Goal: Find specific page/section: Find specific page/section

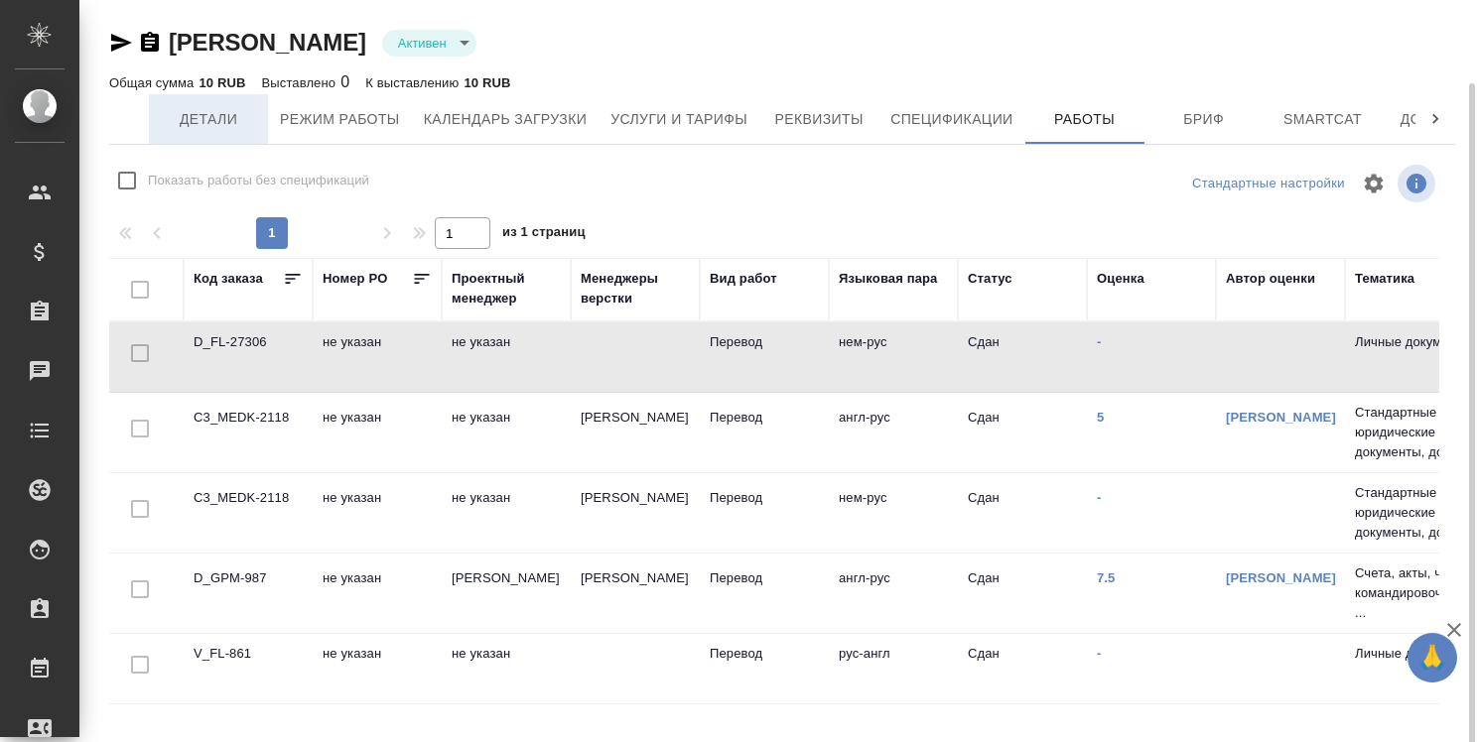
scroll to position [43, 0]
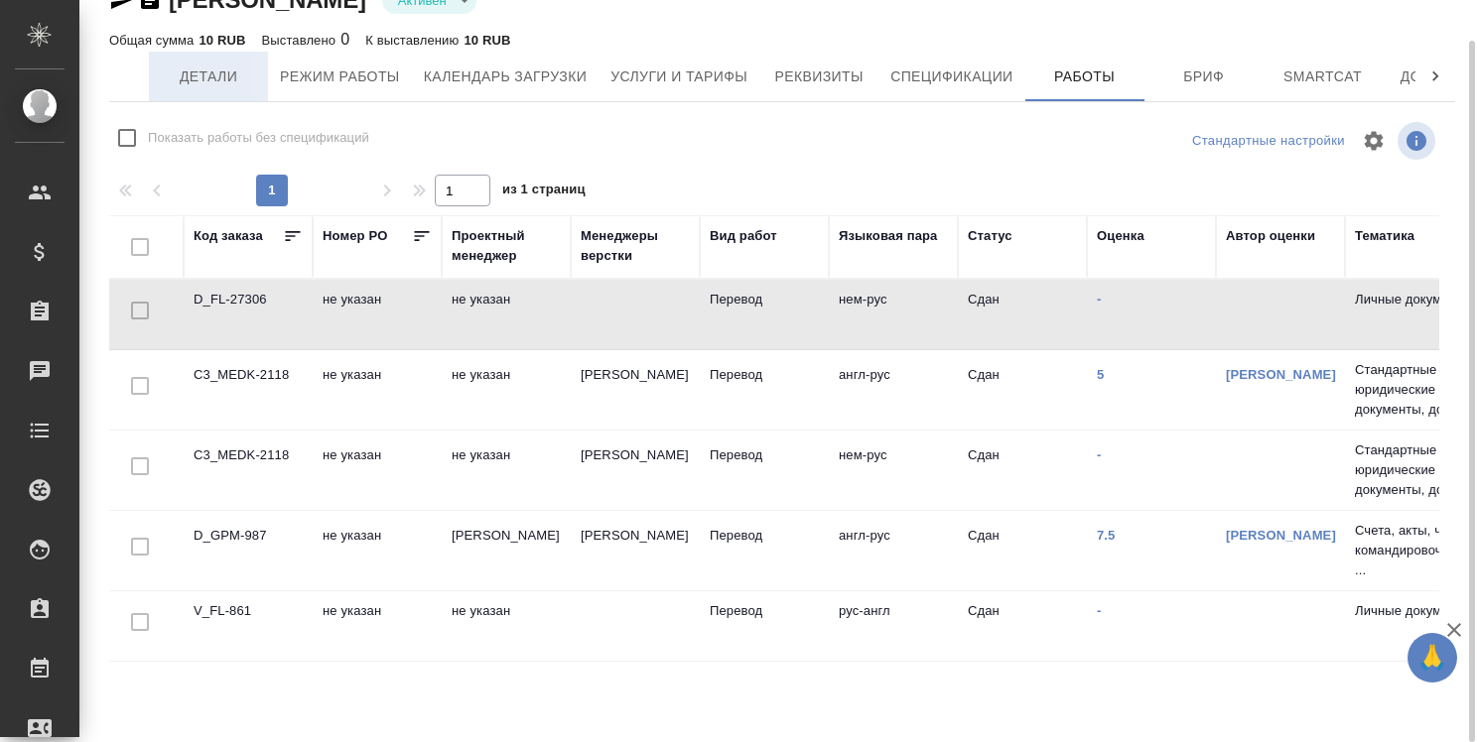
click at [183, 73] on span "Детали" at bounding box center [208, 76] width 95 height 25
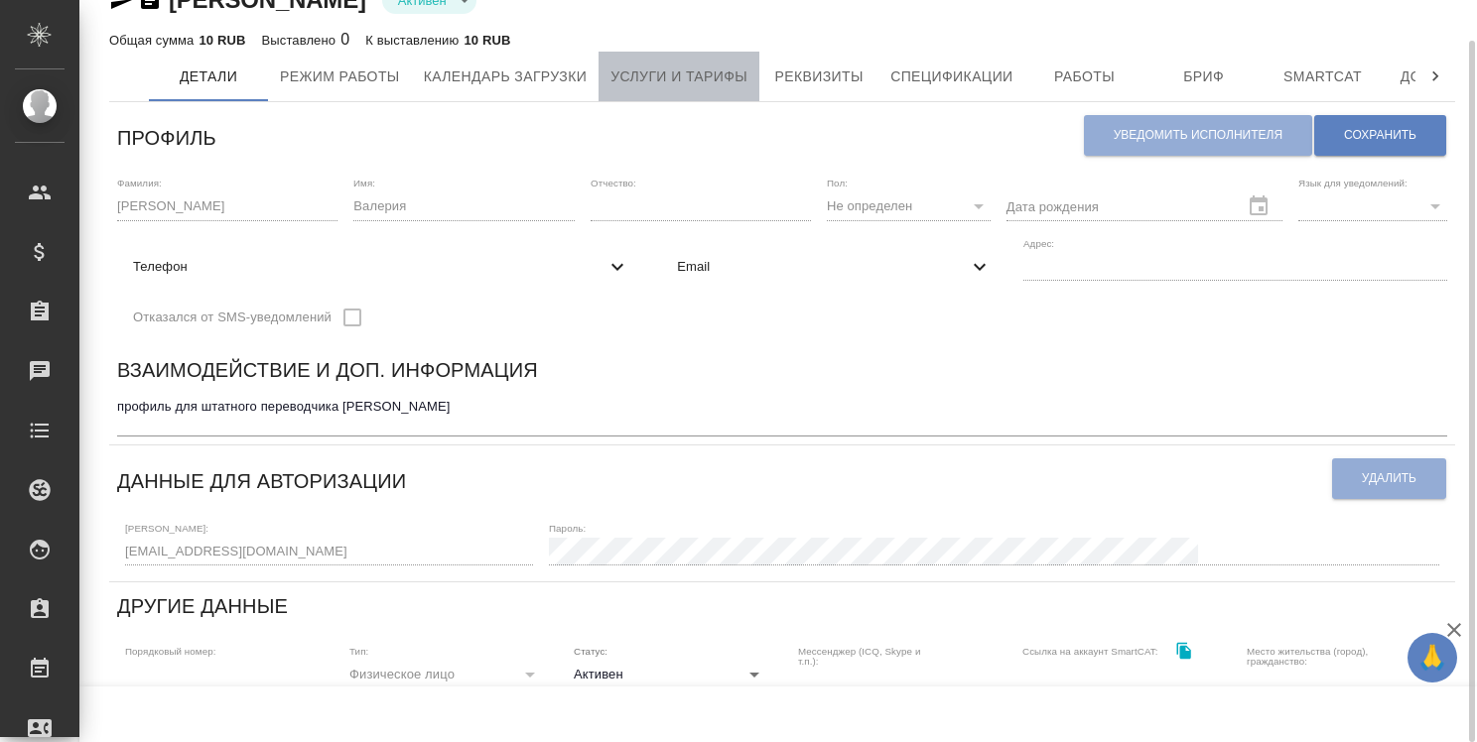
click at [649, 79] on span "Услуги и тарифы" at bounding box center [678, 76] width 137 height 25
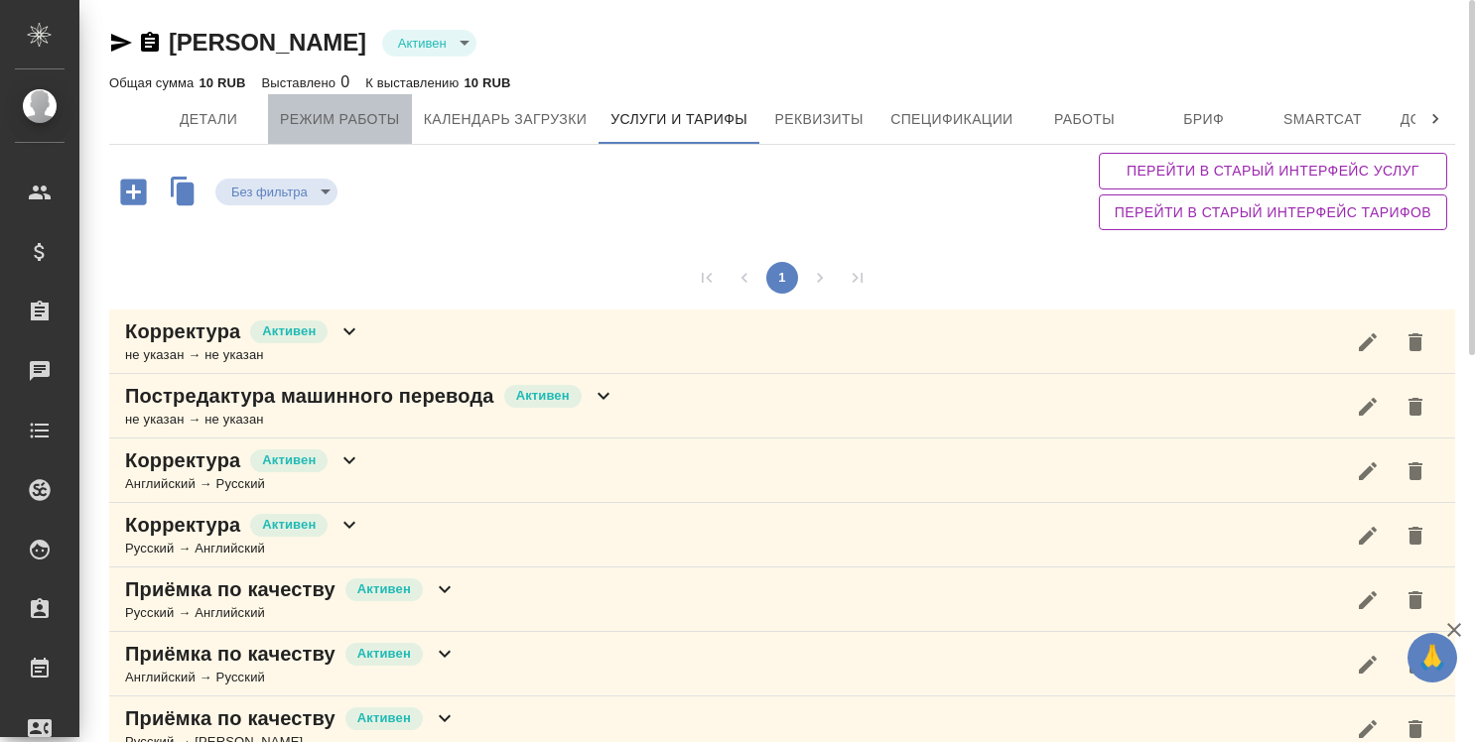
click at [355, 121] on span "Режим работы" at bounding box center [340, 119] width 120 height 25
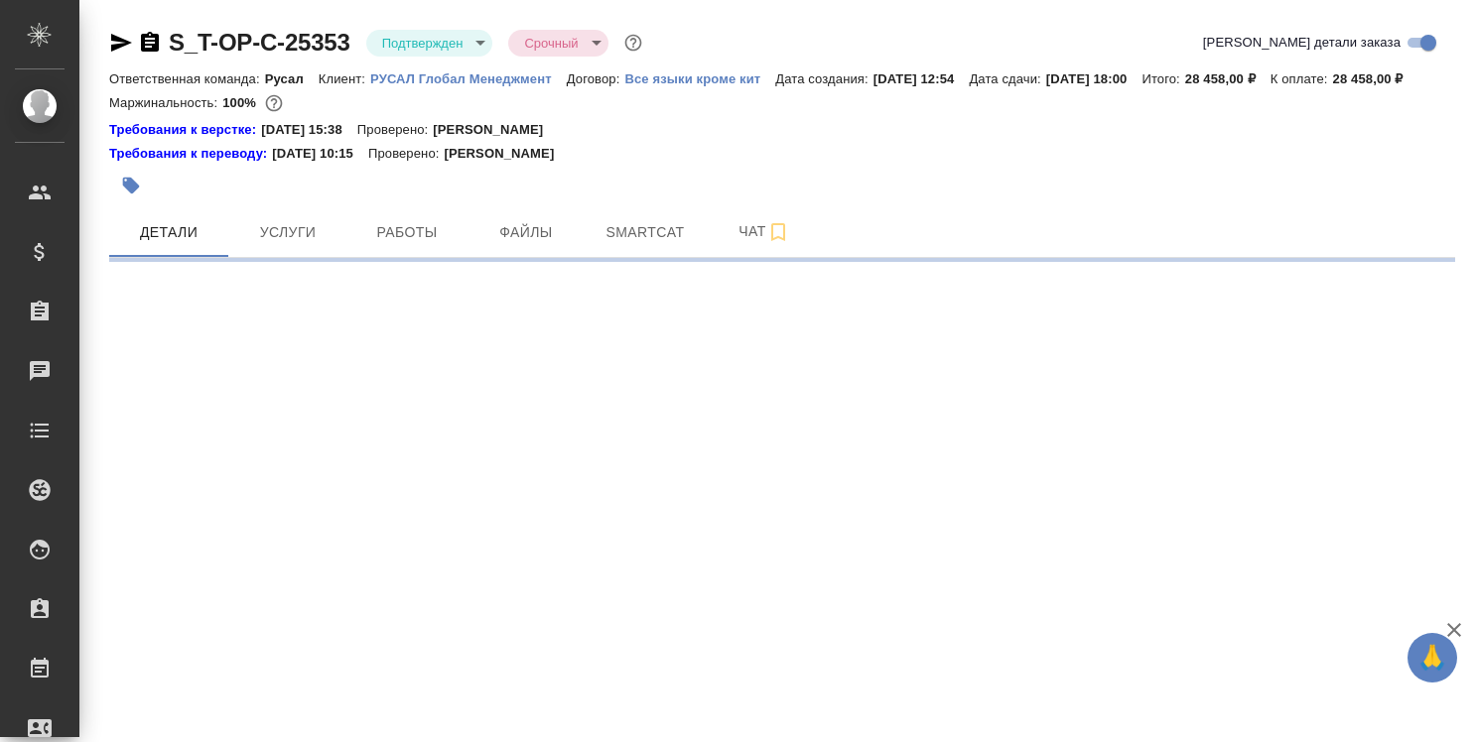
select select "RU"
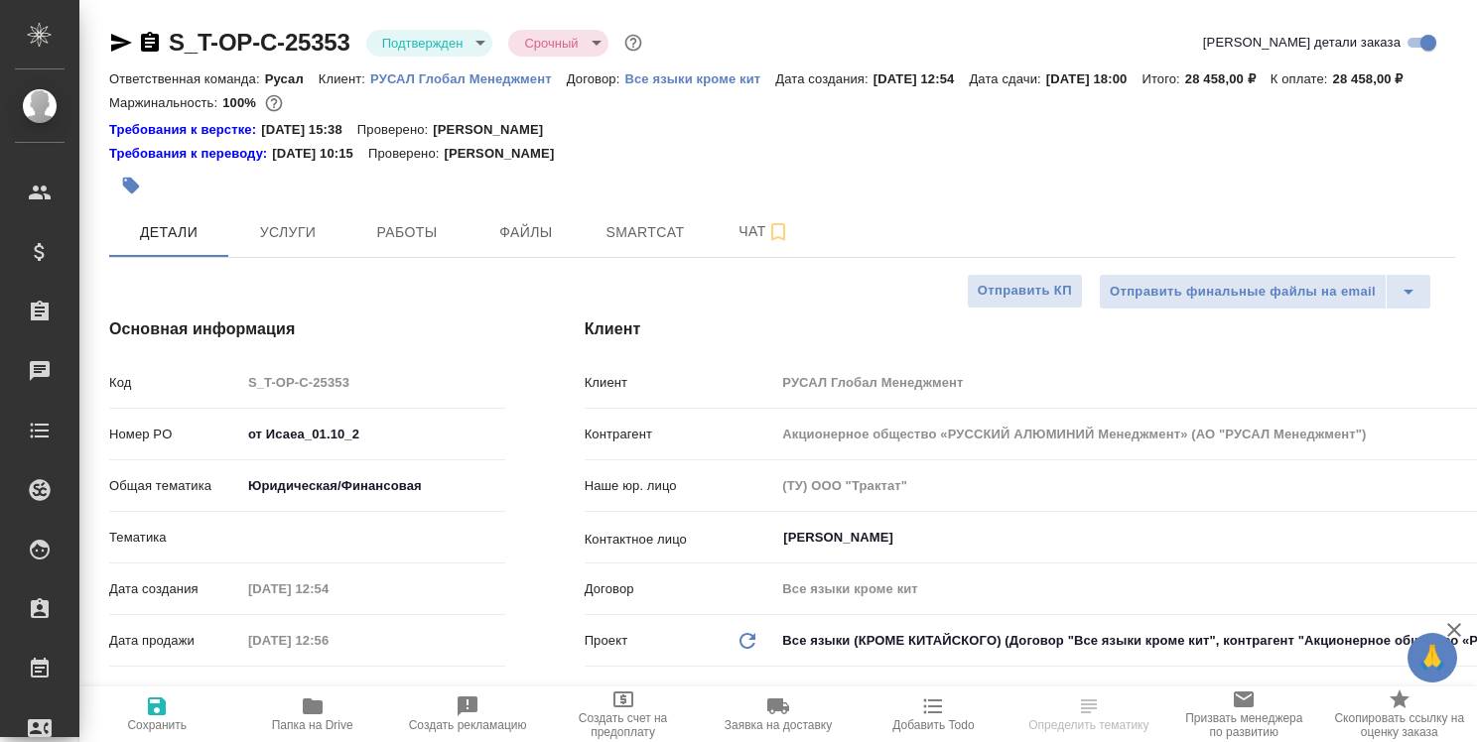
type textarea "x"
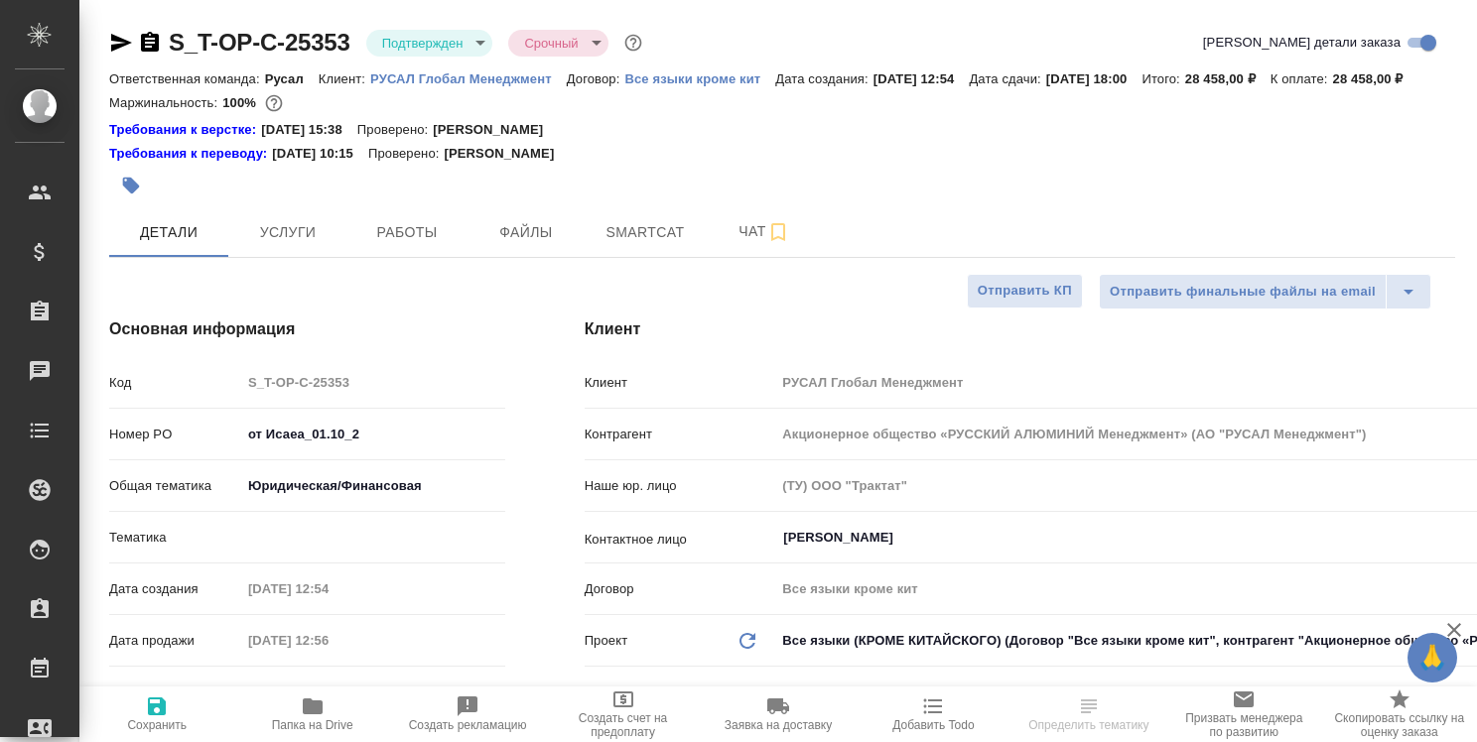
type textarea "x"
type input "Авдеенко Кирилл"
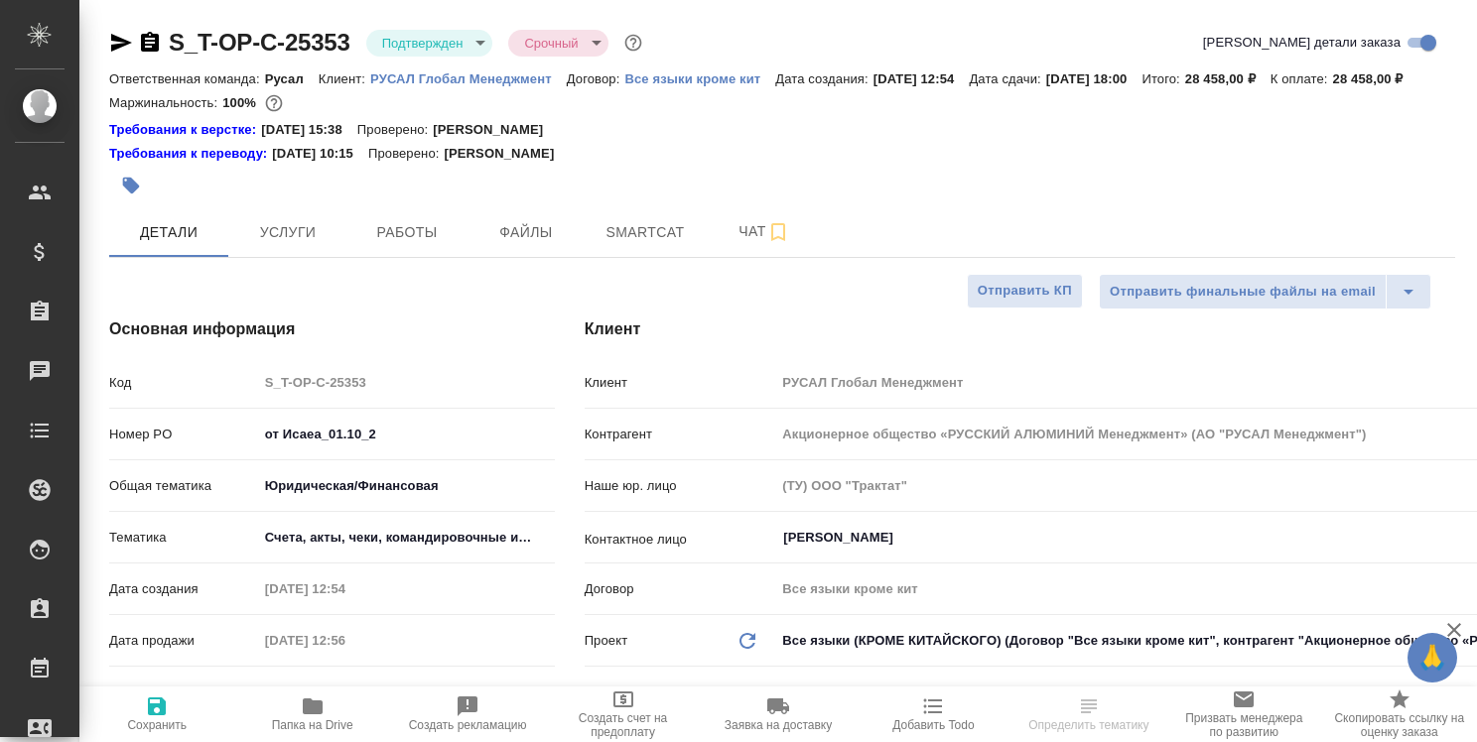
type textarea "x"
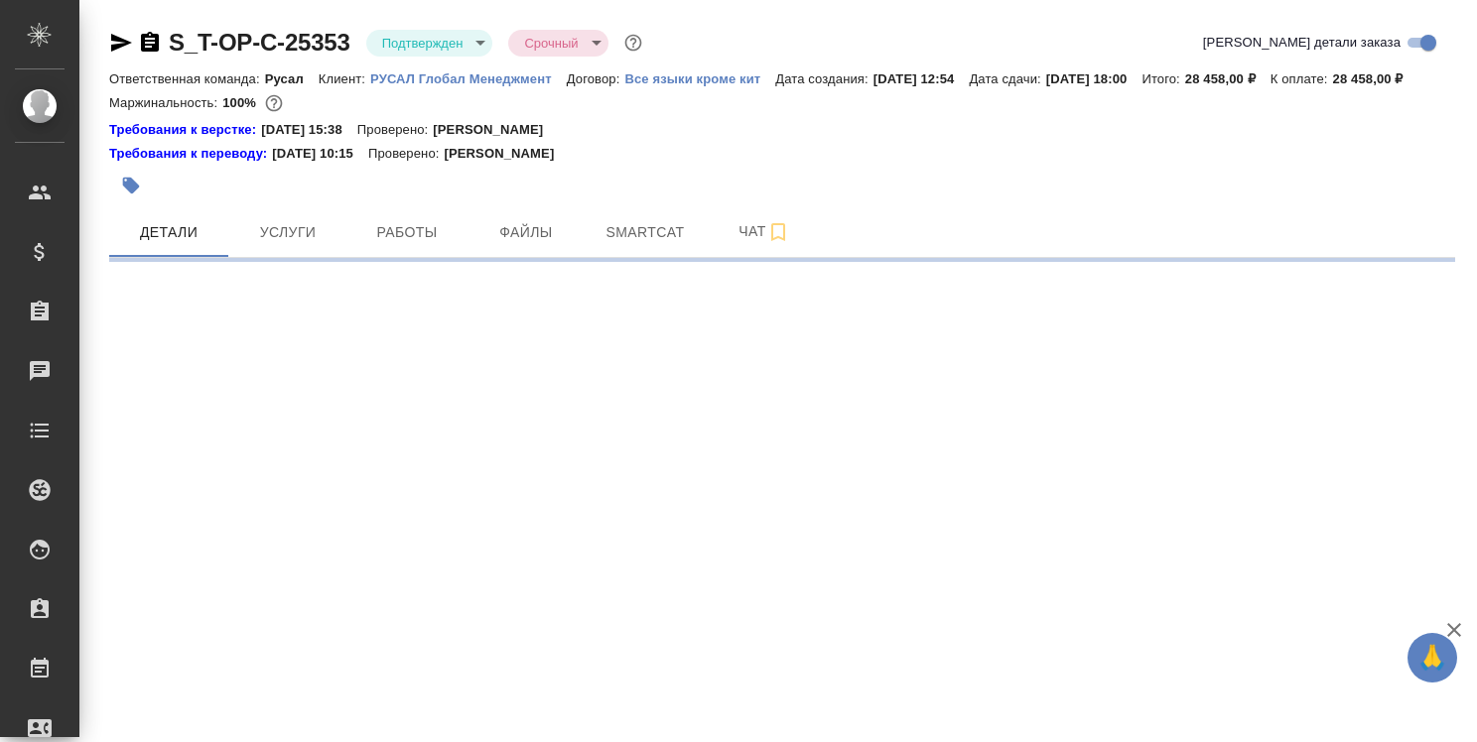
select select "RU"
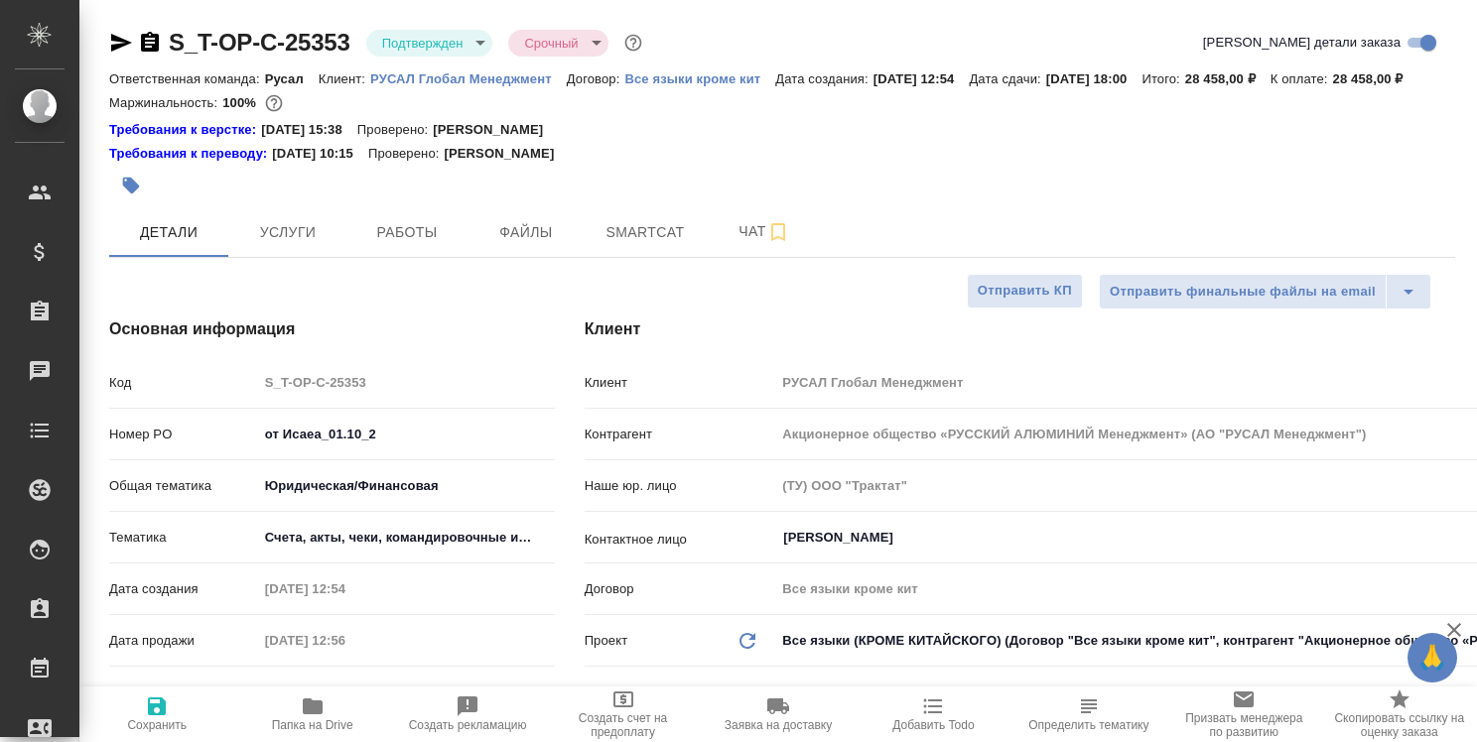
type textarea "x"
click at [320, 710] on icon "button" at bounding box center [313, 707] width 20 height 16
type textarea "x"
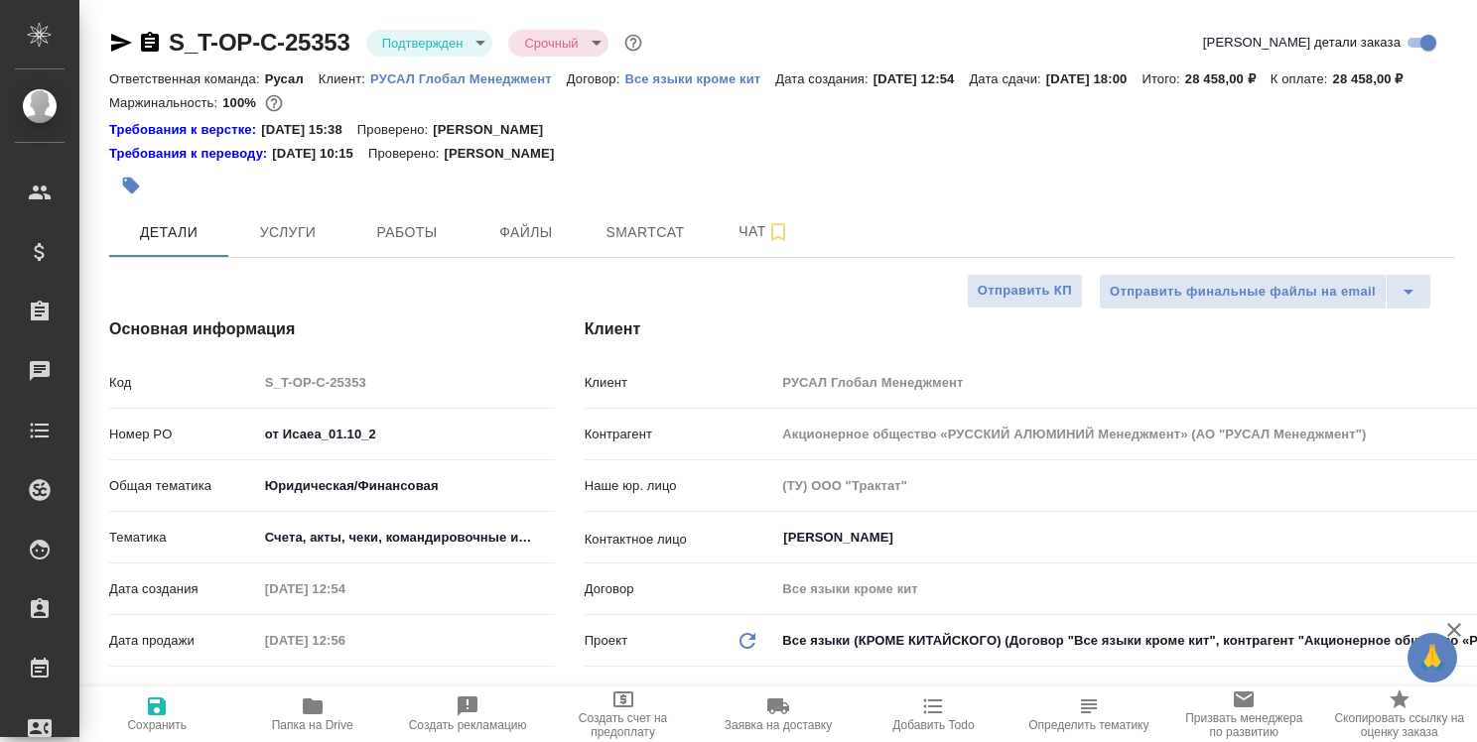
type textarea "x"
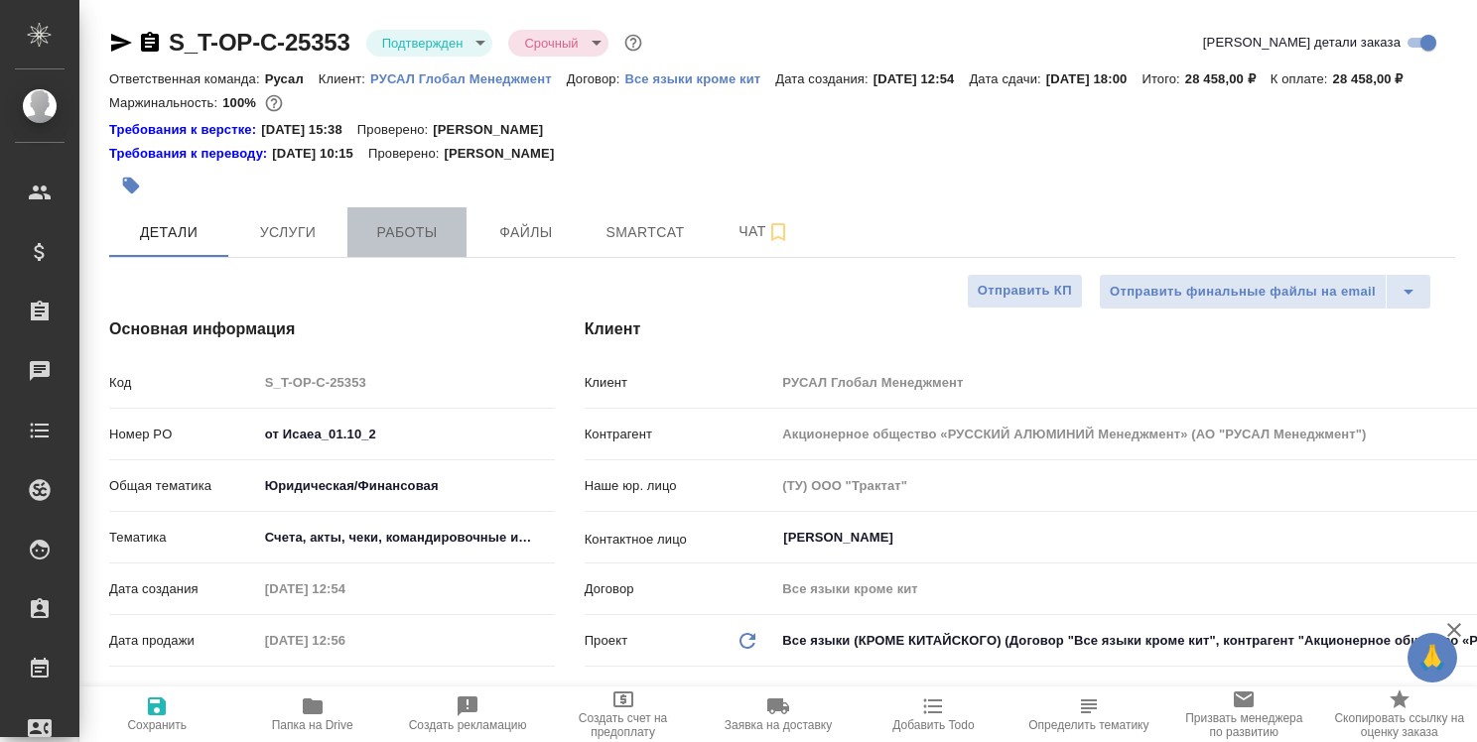
click at [445, 245] on span "Работы" at bounding box center [406, 232] width 95 height 25
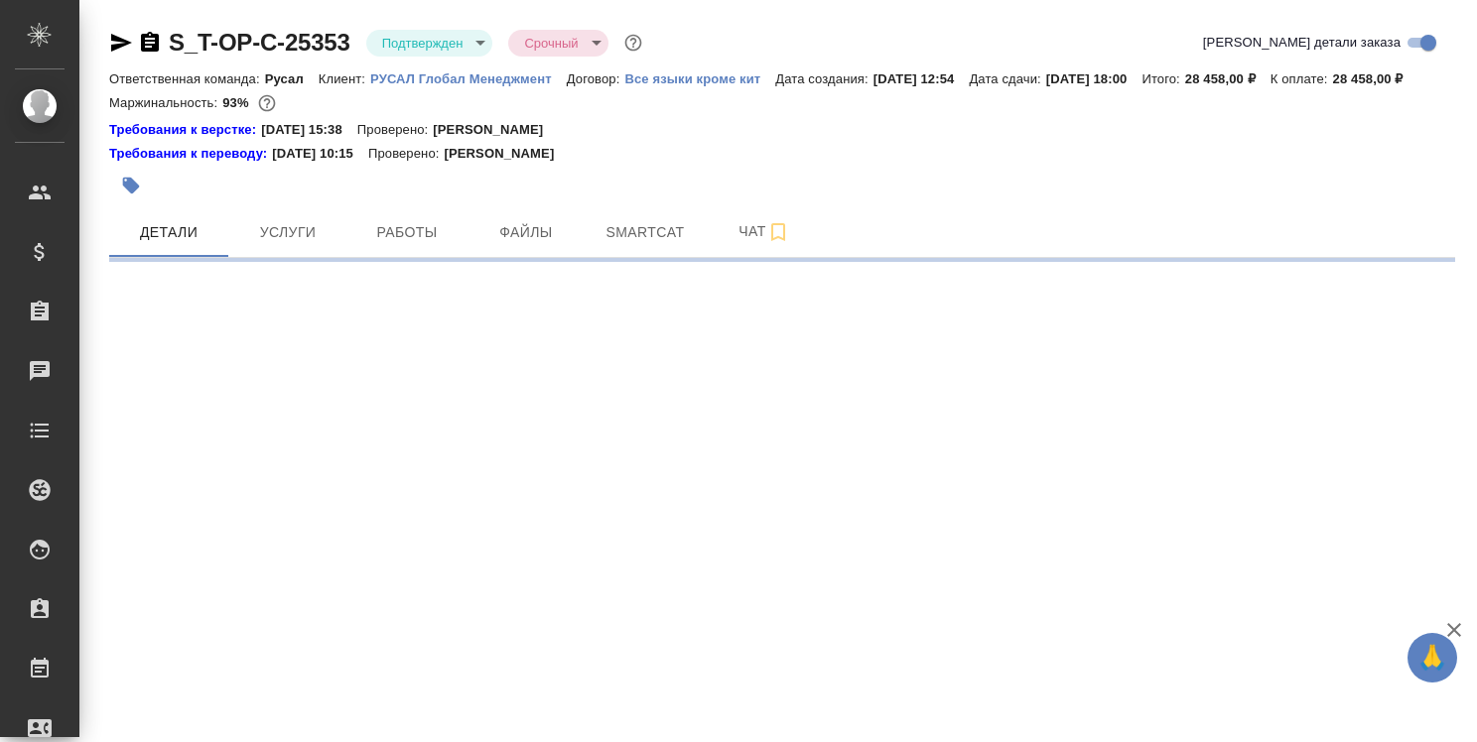
select select "RU"
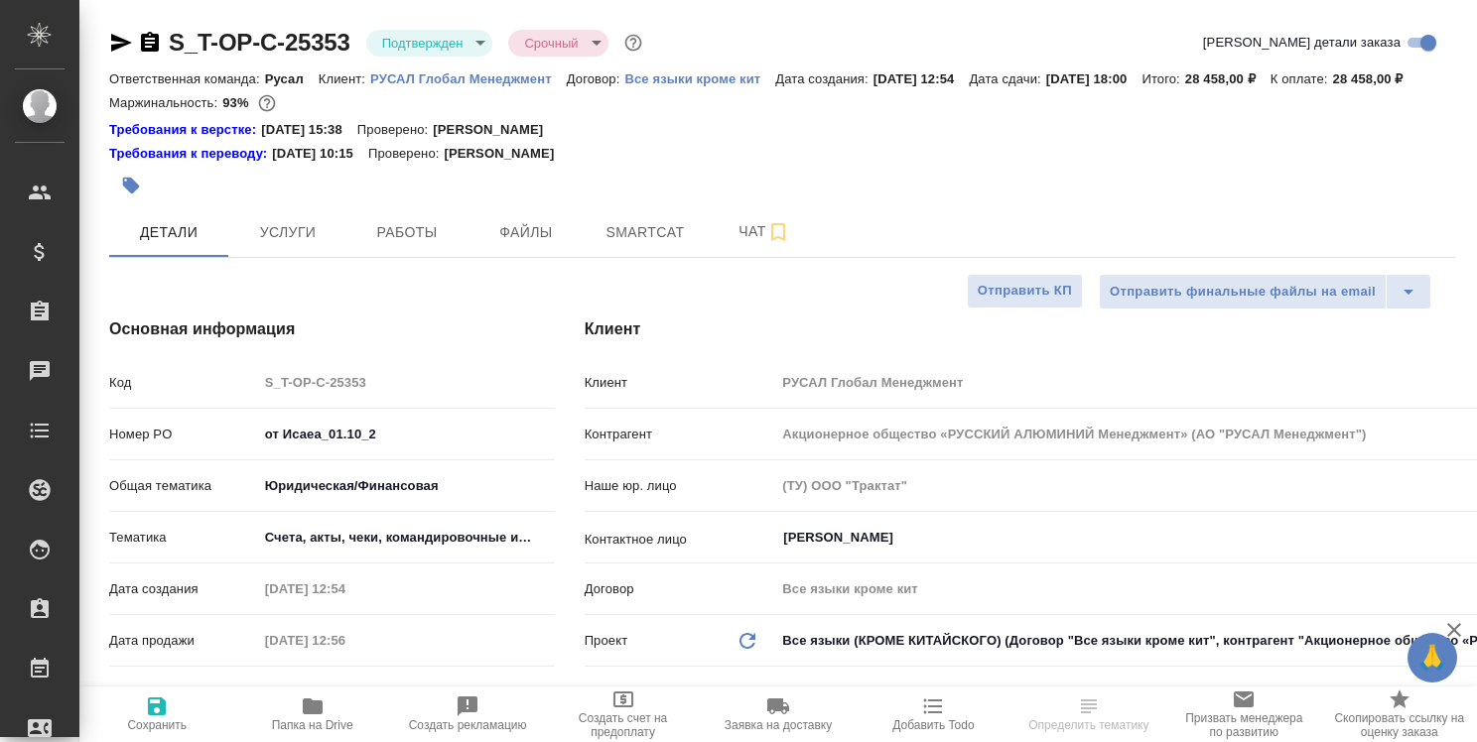
type textarea "x"
click at [528, 559] on body "🙏 .cls-1 fill:#fff; AWATERA Strelnikova Olga Клиенты Спецификации Заказы 0 Чаты…" at bounding box center [738, 371] width 1477 height 742
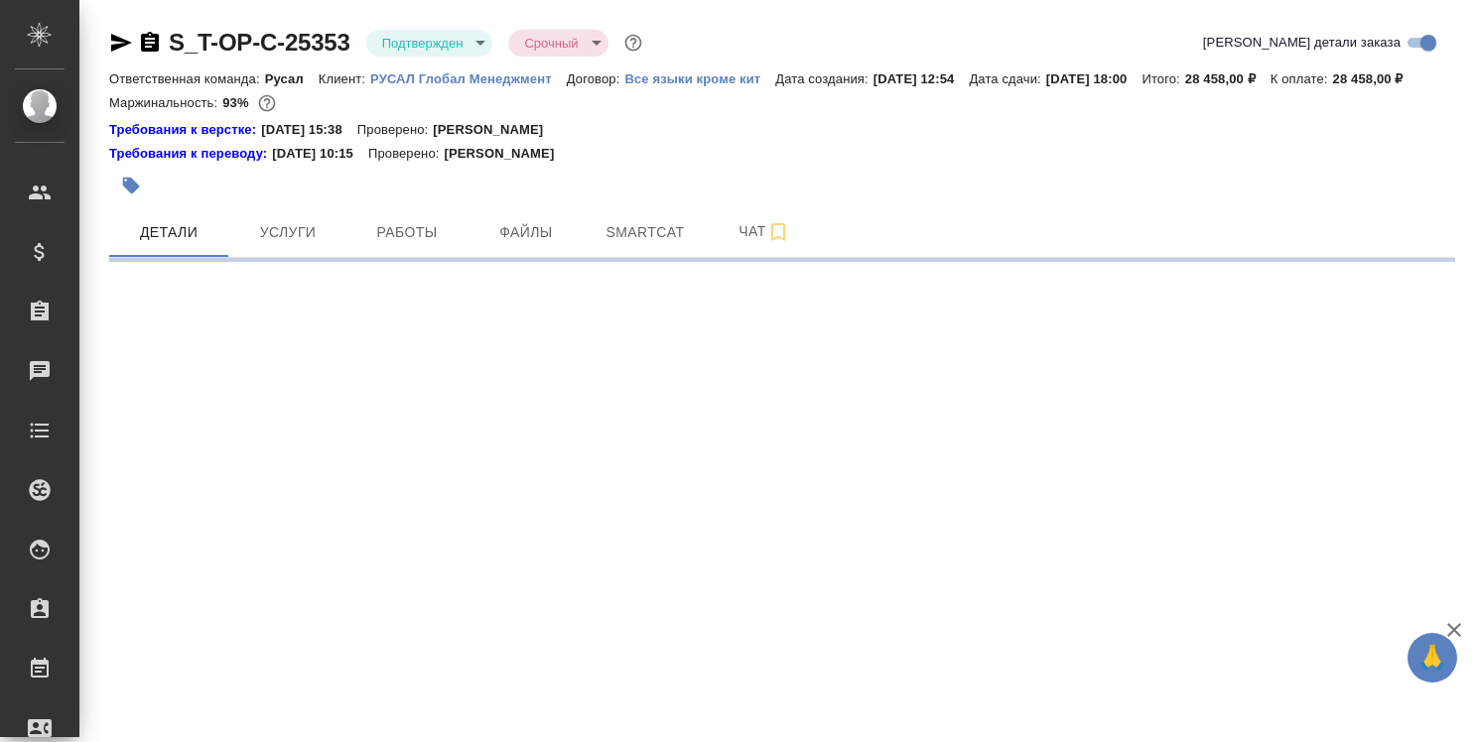
select select "RU"
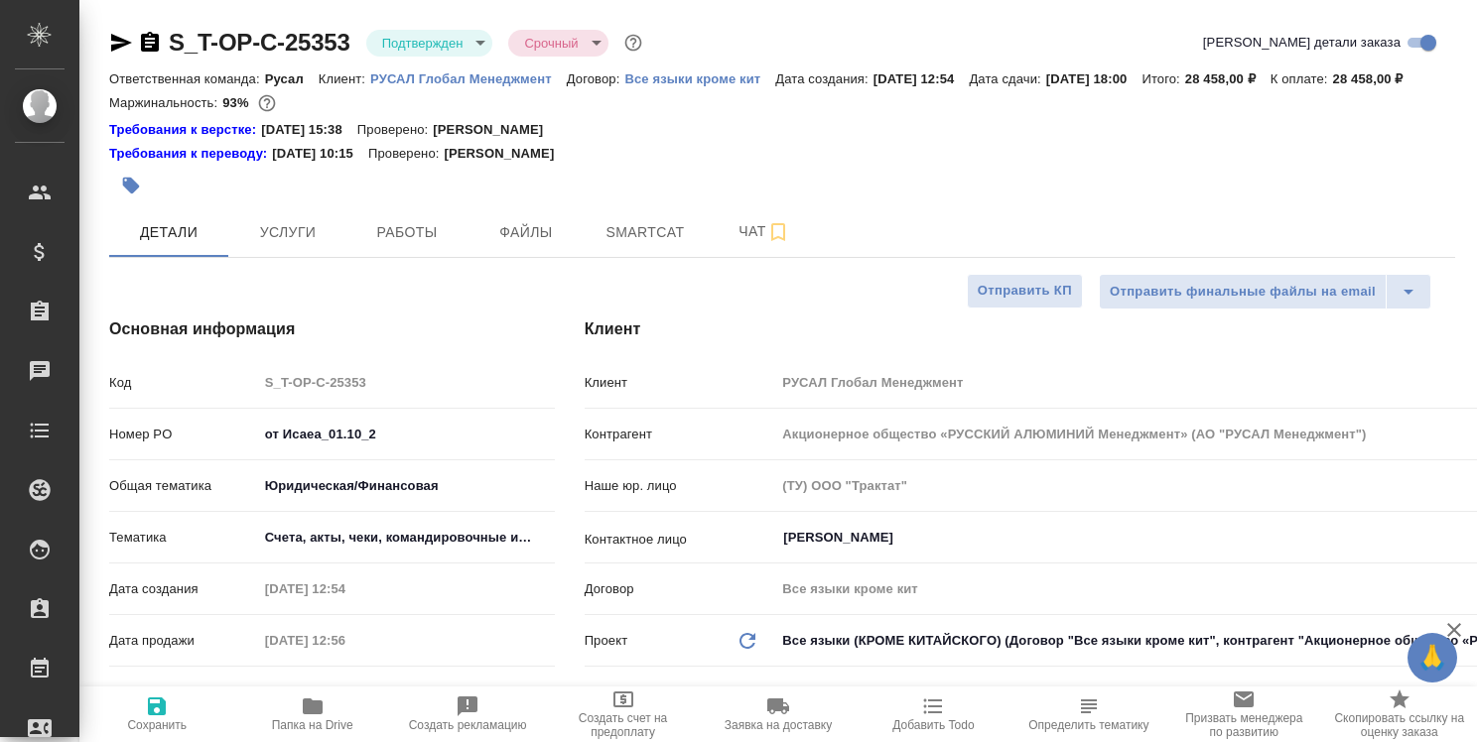
type textarea "x"
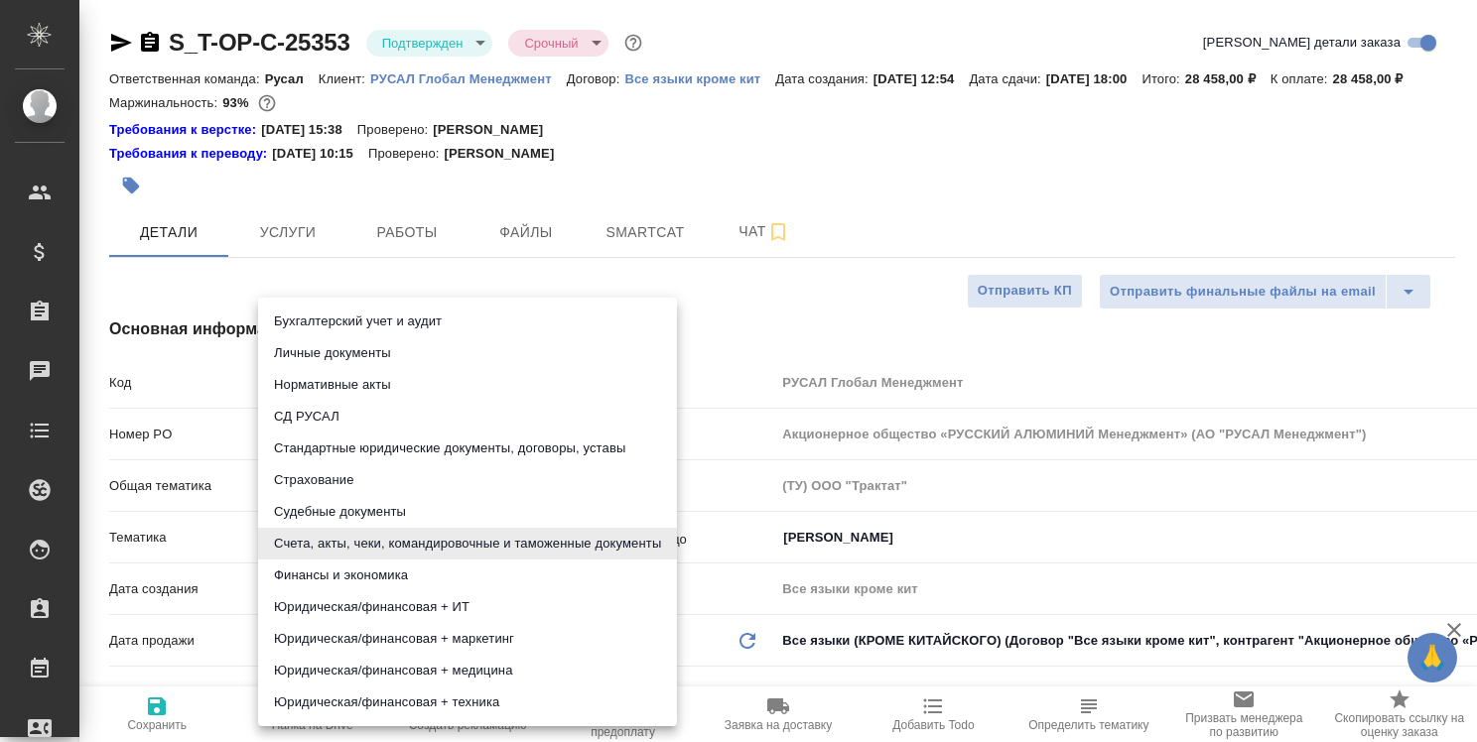
click at [528, 559] on body "🙏 .cls-1 fill:#fff; AWATERA Strelnikova Olga Клиенты Спецификации Заказы 0 Чаты…" at bounding box center [738, 371] width 1477 height 742
click at [861, 324] on div at bounding box center [738, 371] width 1477 height 742
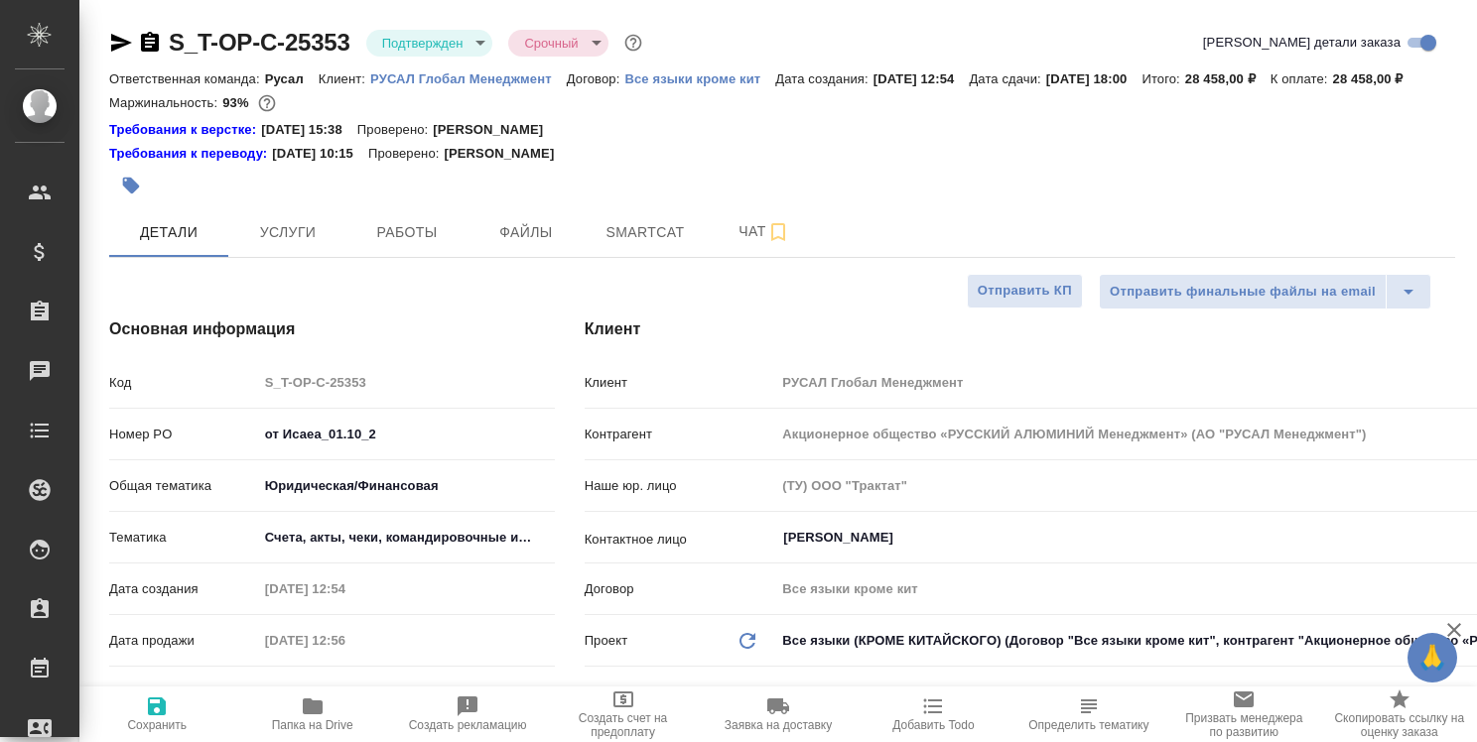
type textarea "x"
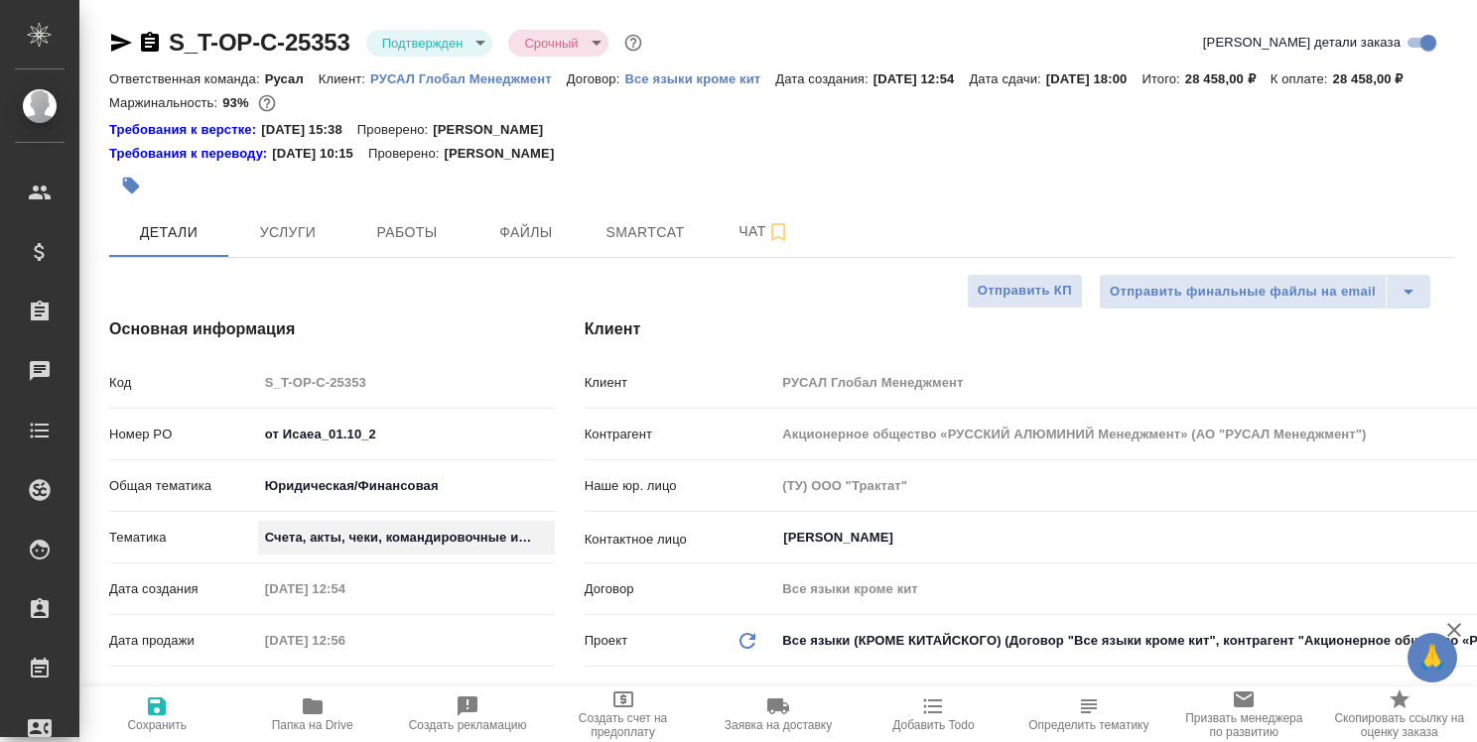
type textarea "x"
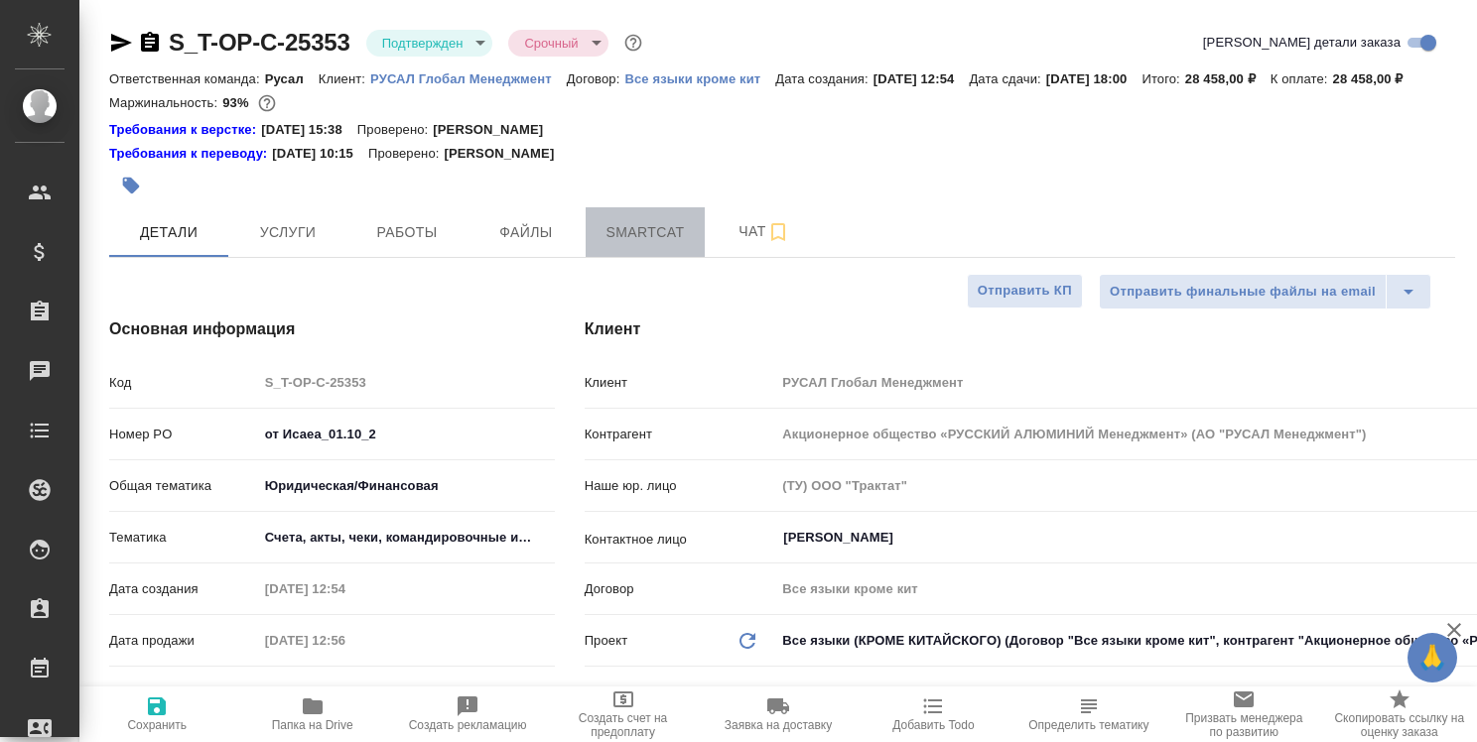
click at [671, 245] on span "Smartcat" at bounding box center [644, 232] width 95 height 25
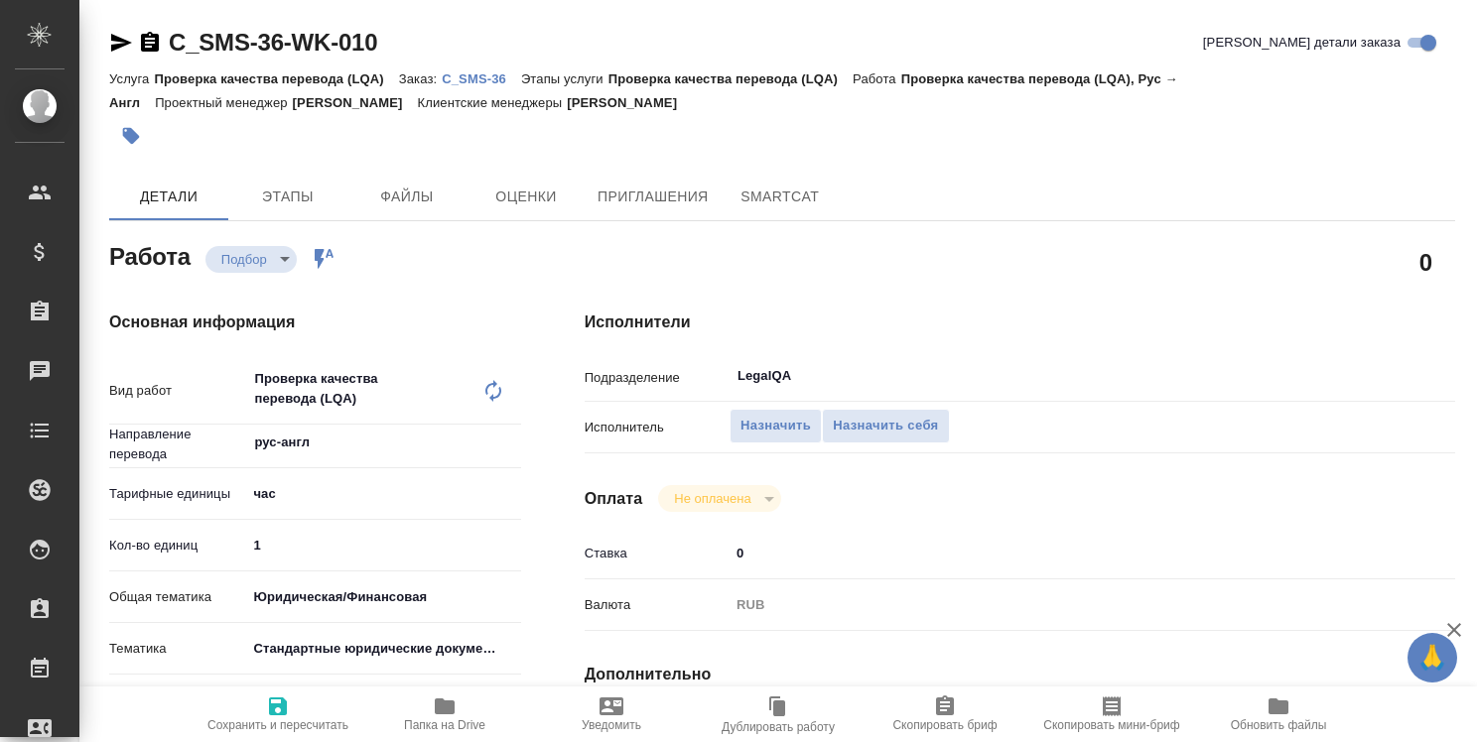
type textarea "x"
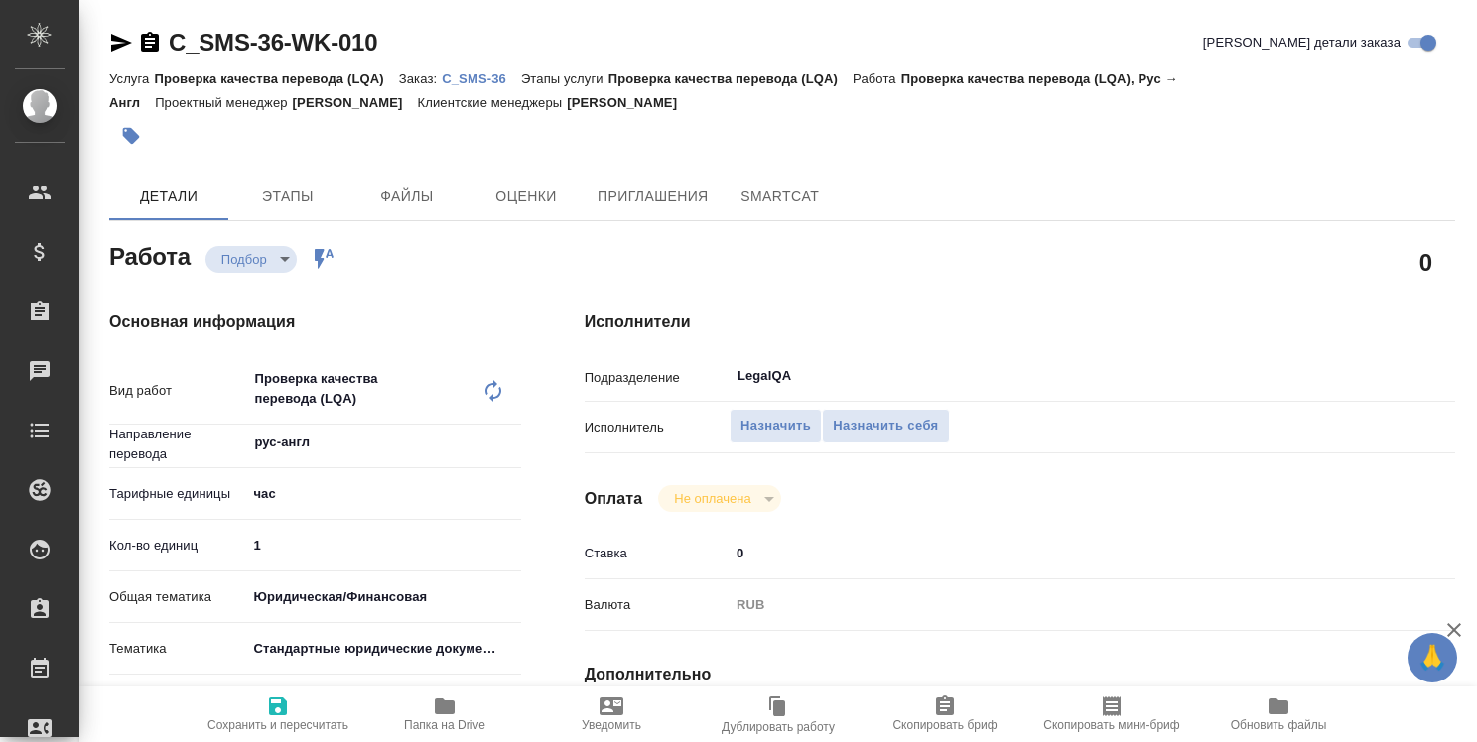
type textarea "x"
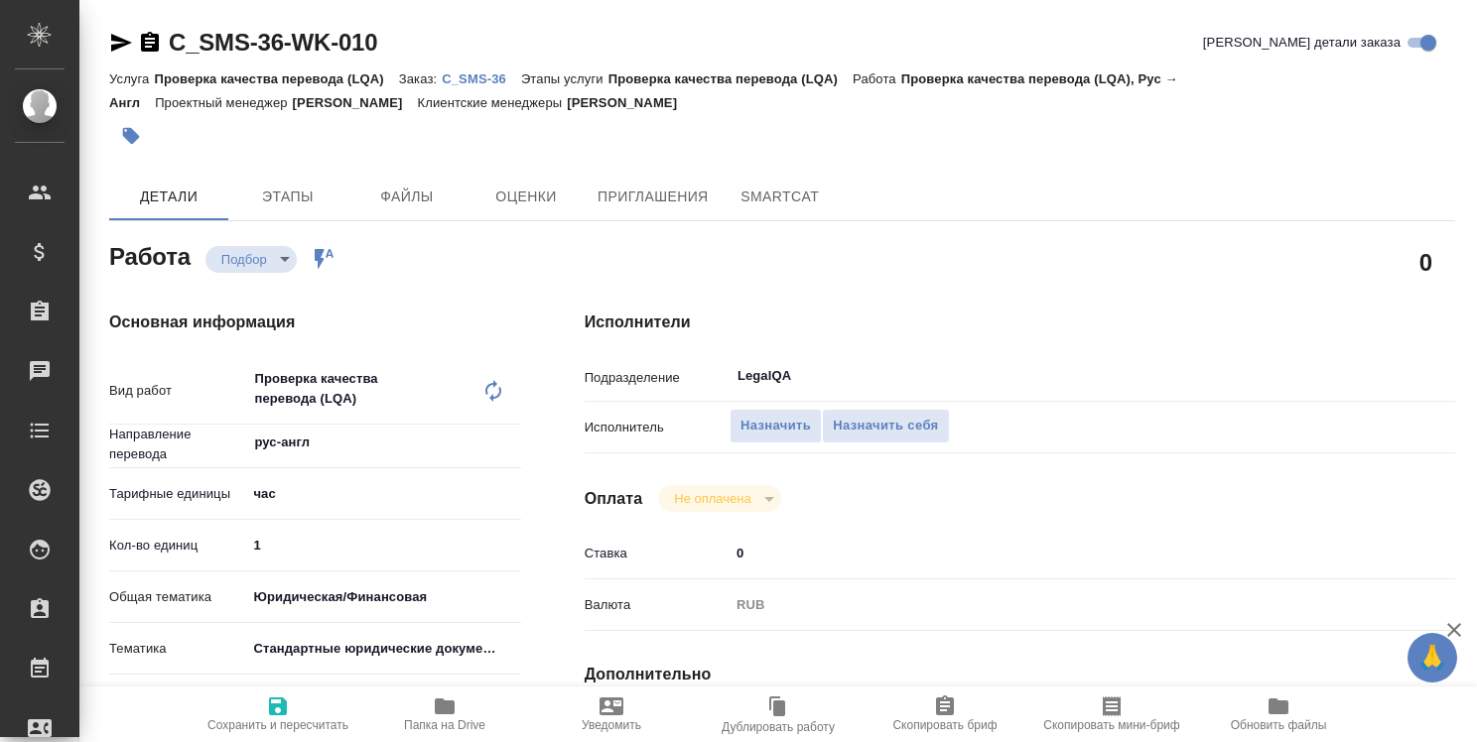
type textarea "x"
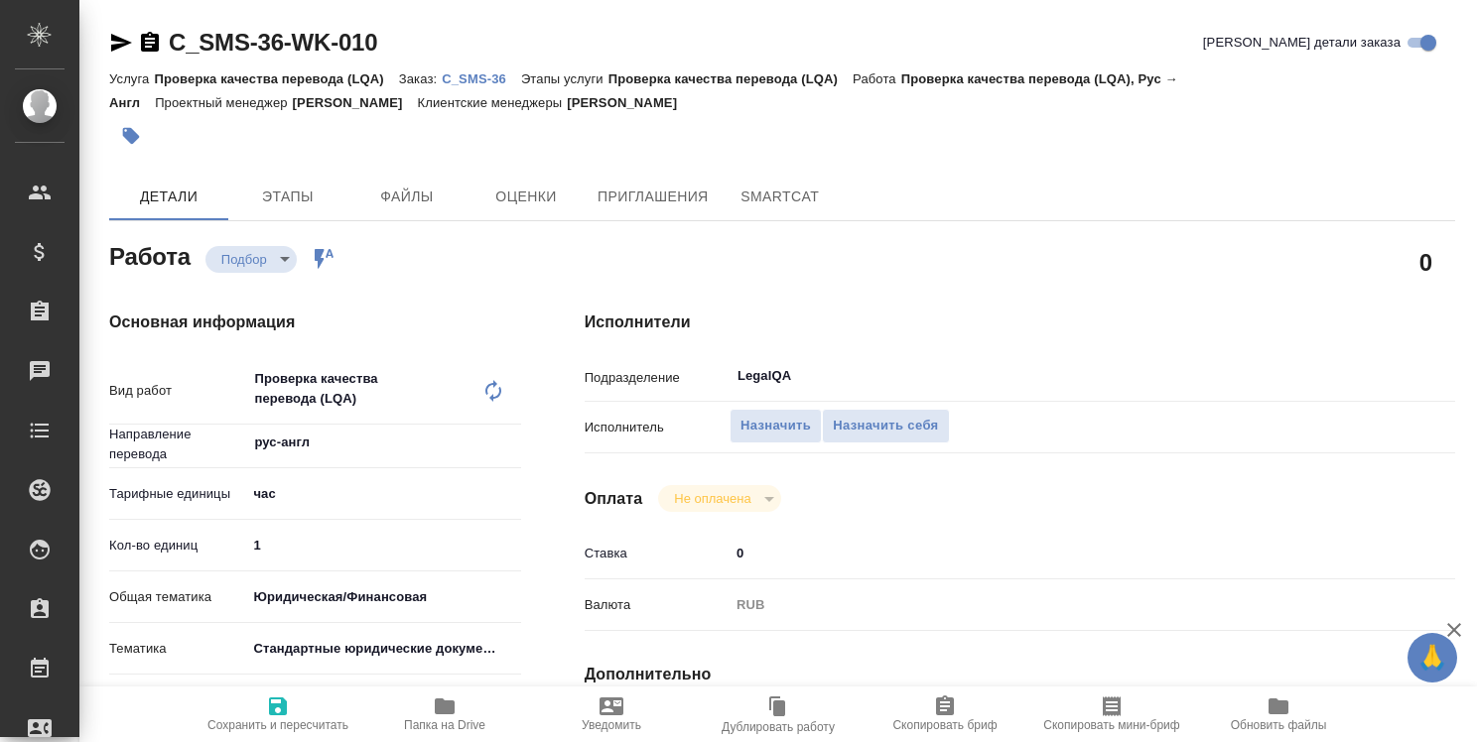
type textarea "x"
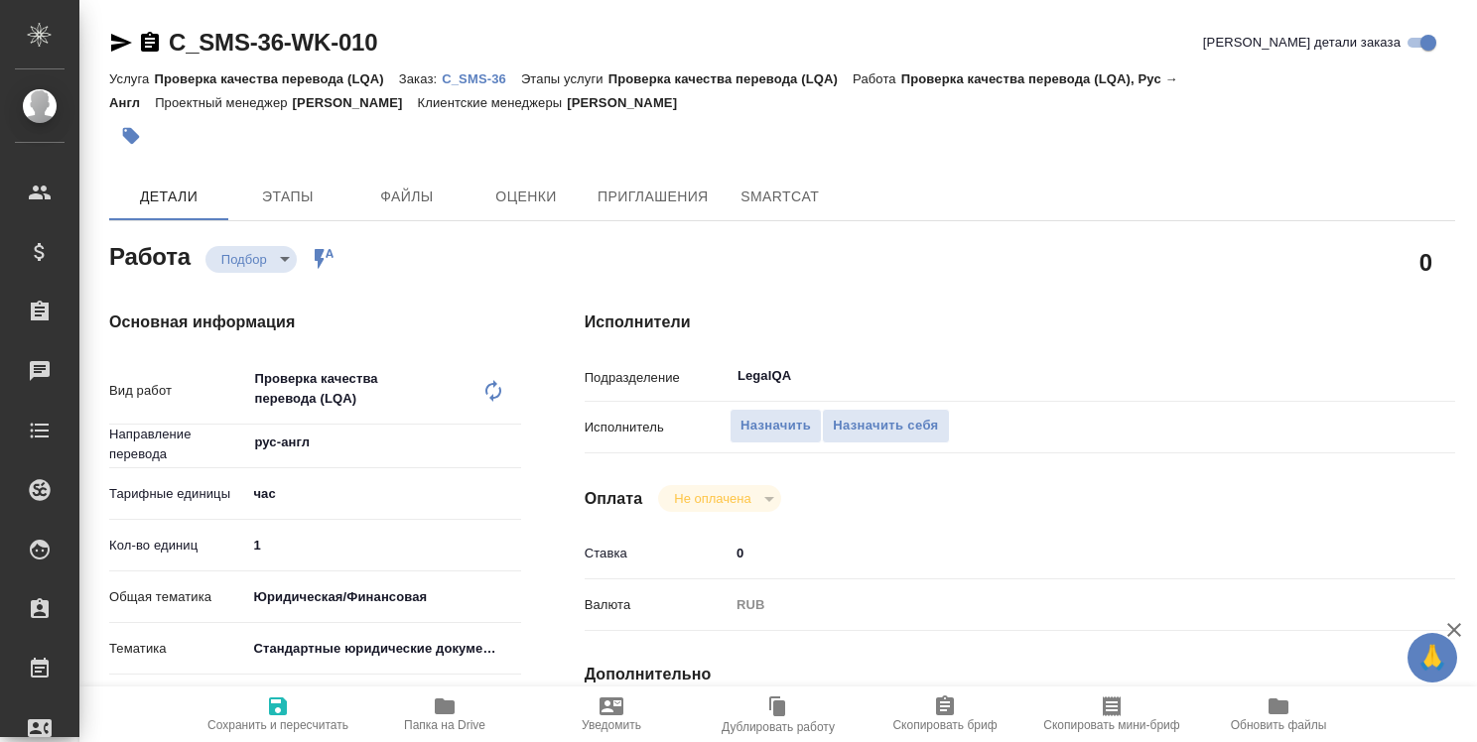
type textarea "x"
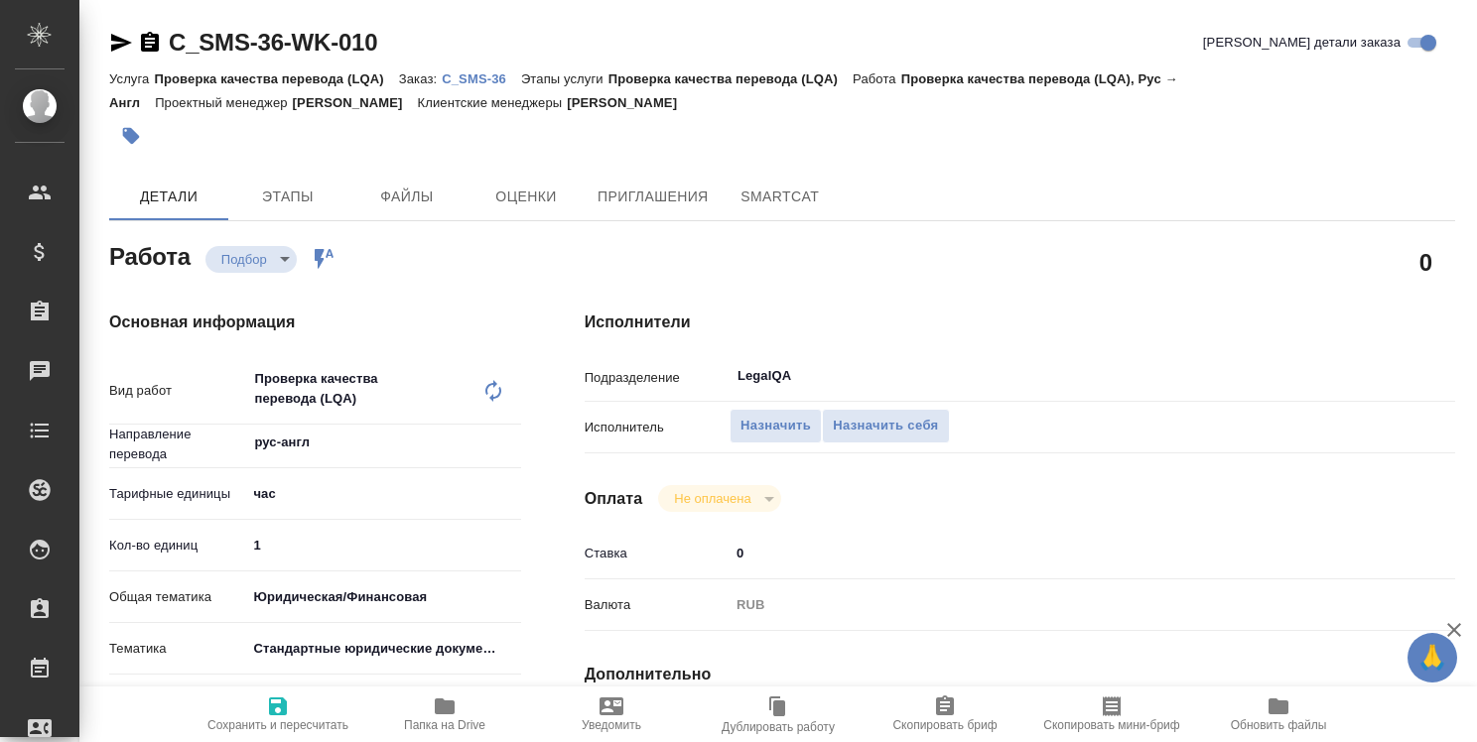
type textarea "x"
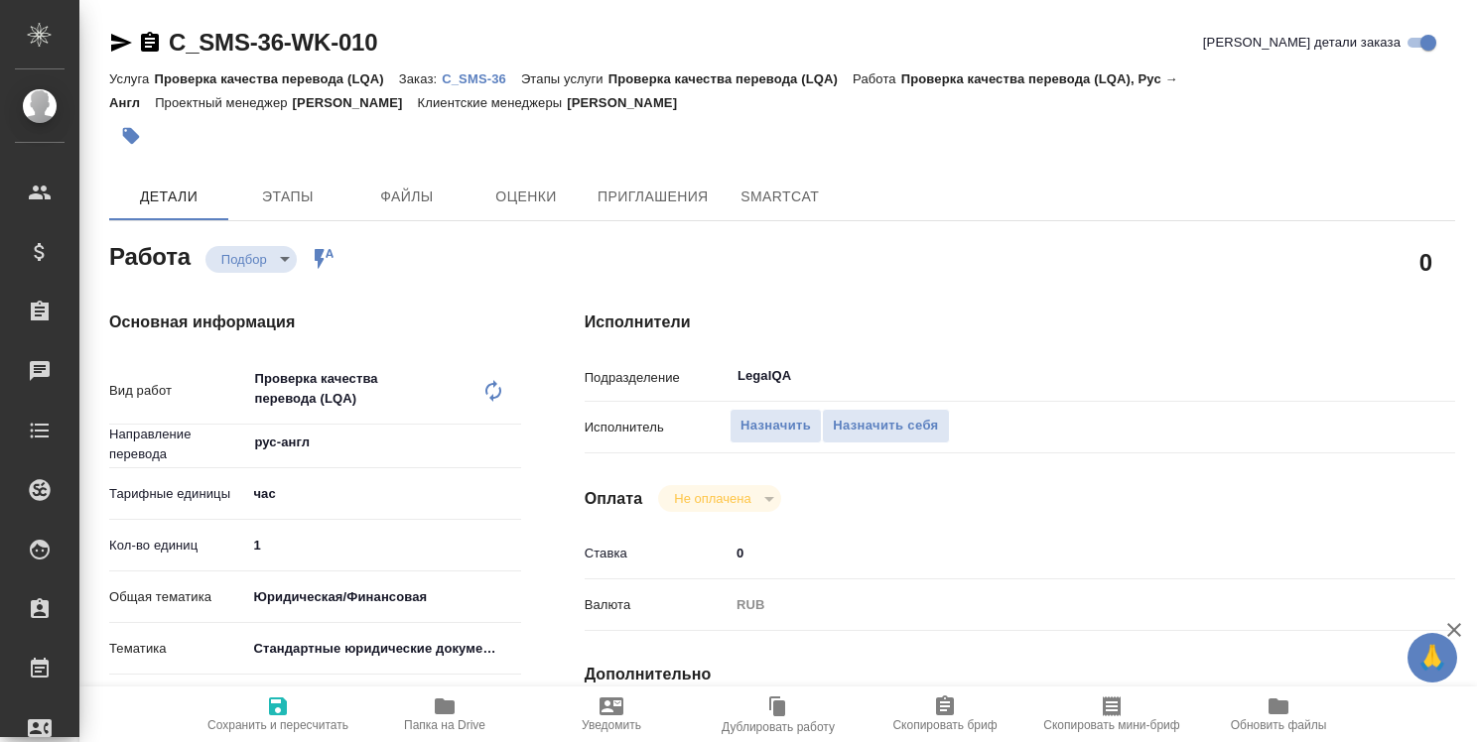
type textarea "x"
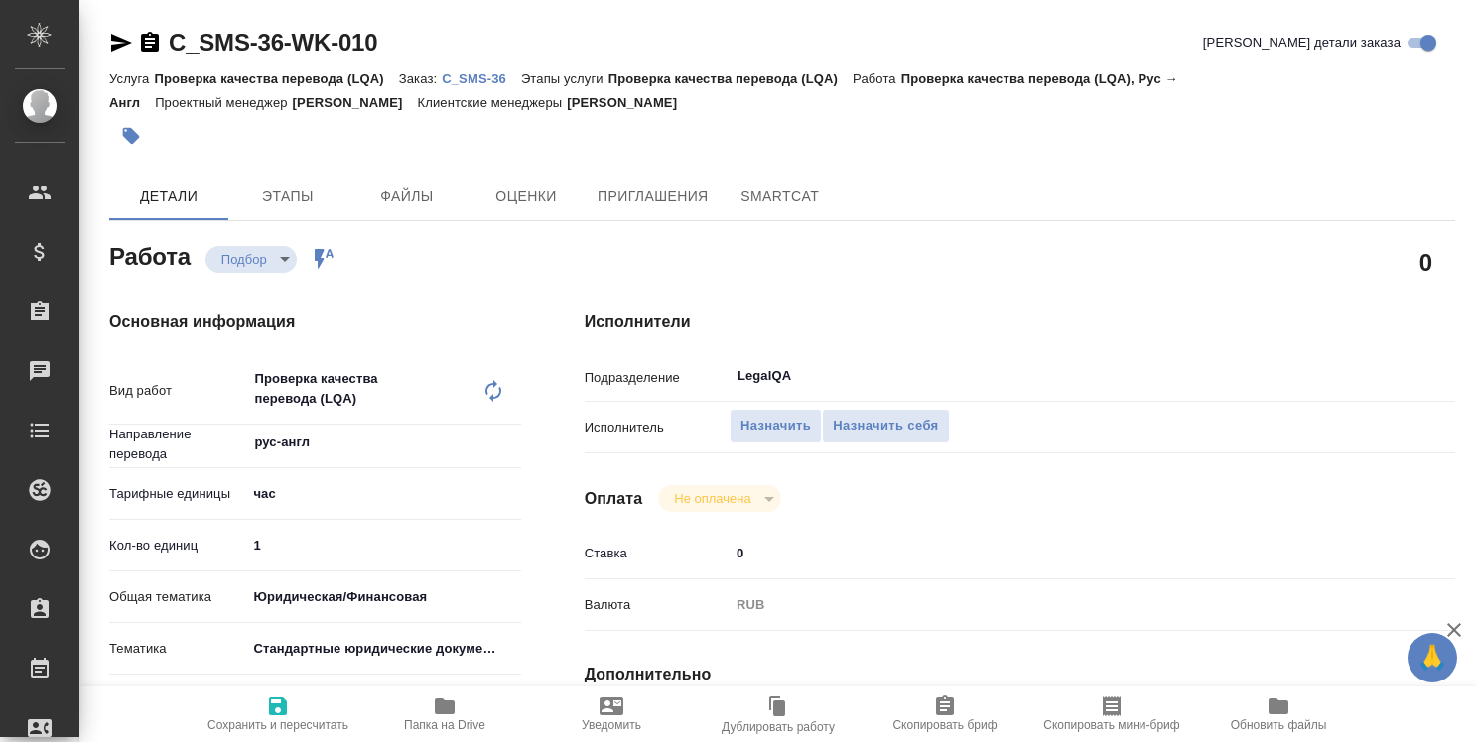
click at [467, 77] on p "C_SMS-36" at bounding box center [481, 78] width 79 height 15
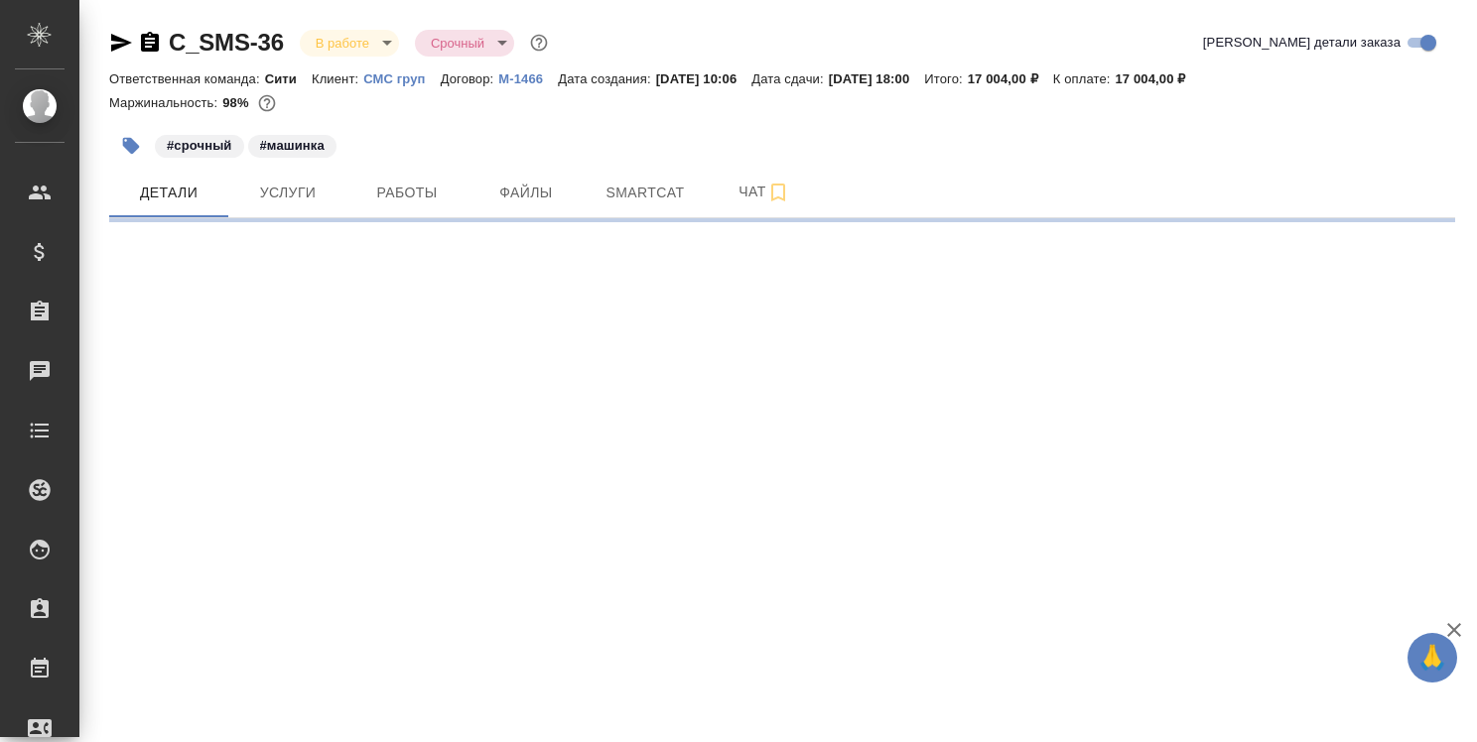
select select "RU"
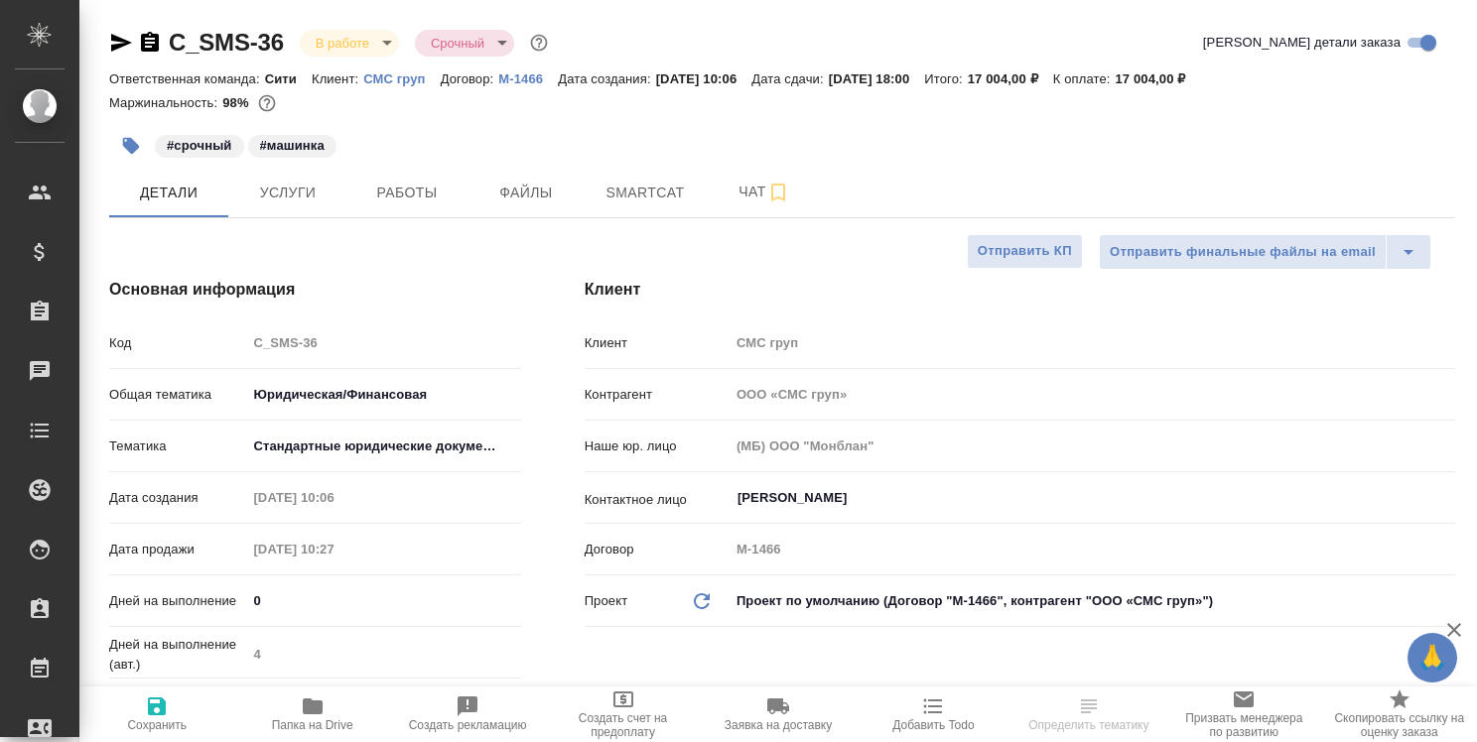
type textarea "x"
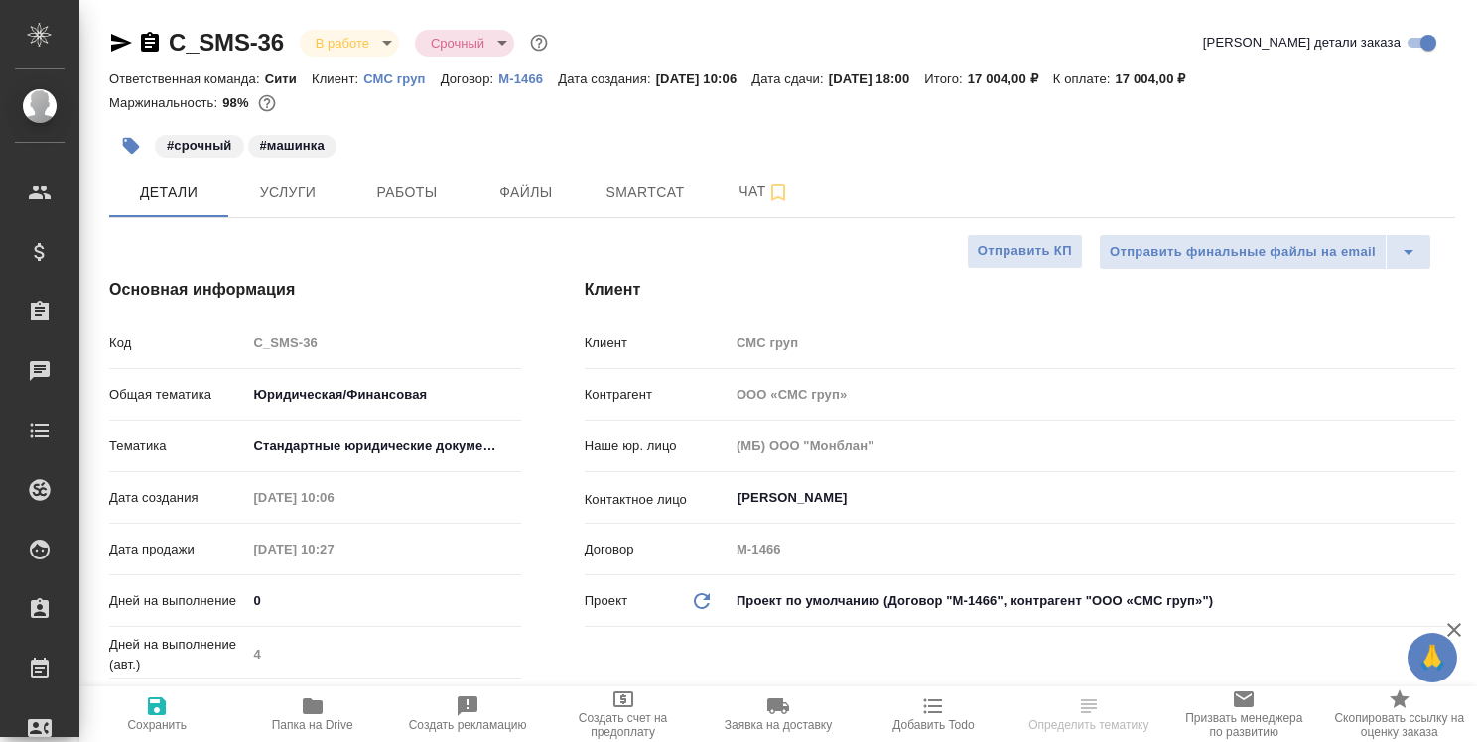
type textarea "x"
select select "RU"
type textarea "x"
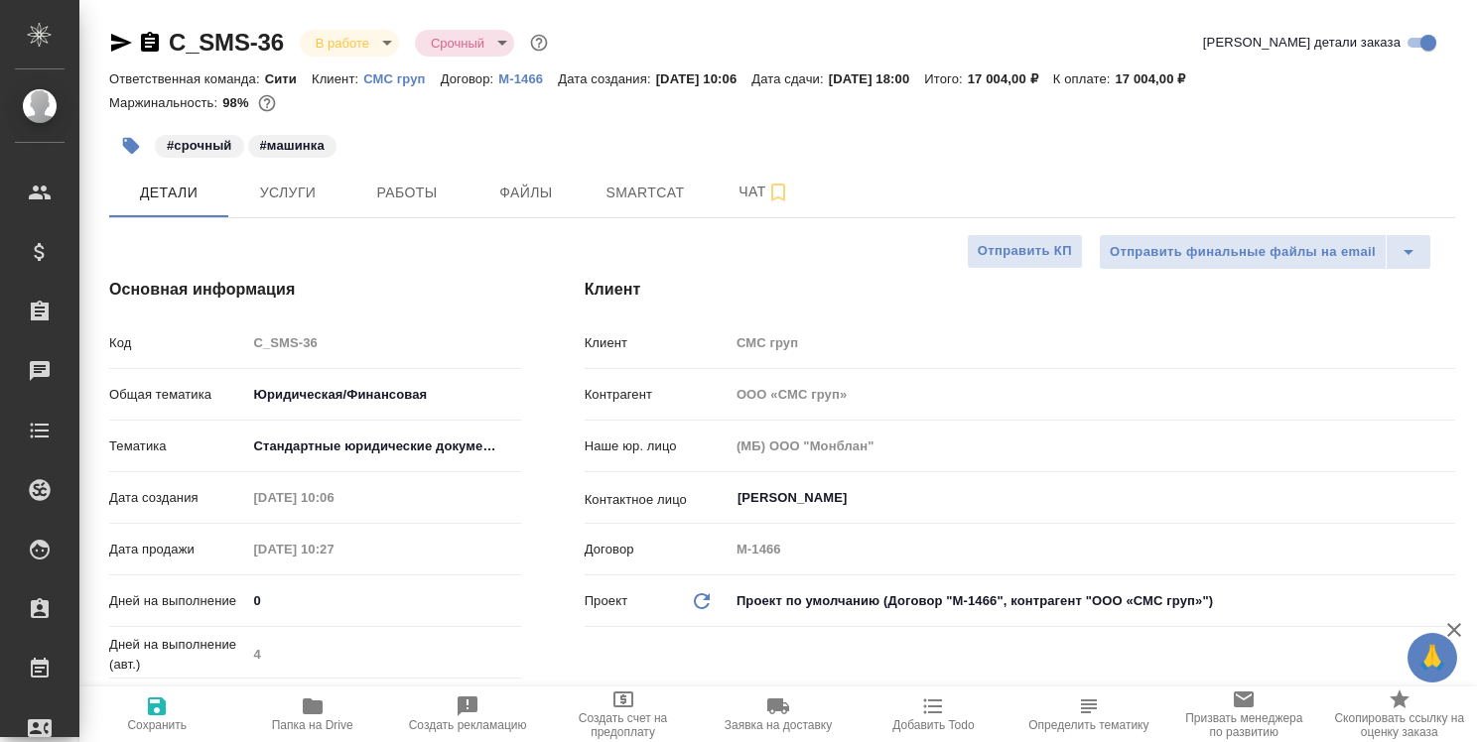
type textarea "x"
click at [321, 703] on icon "button" at bounding box center [313, 707] width 20 height 16
type textarea "x"
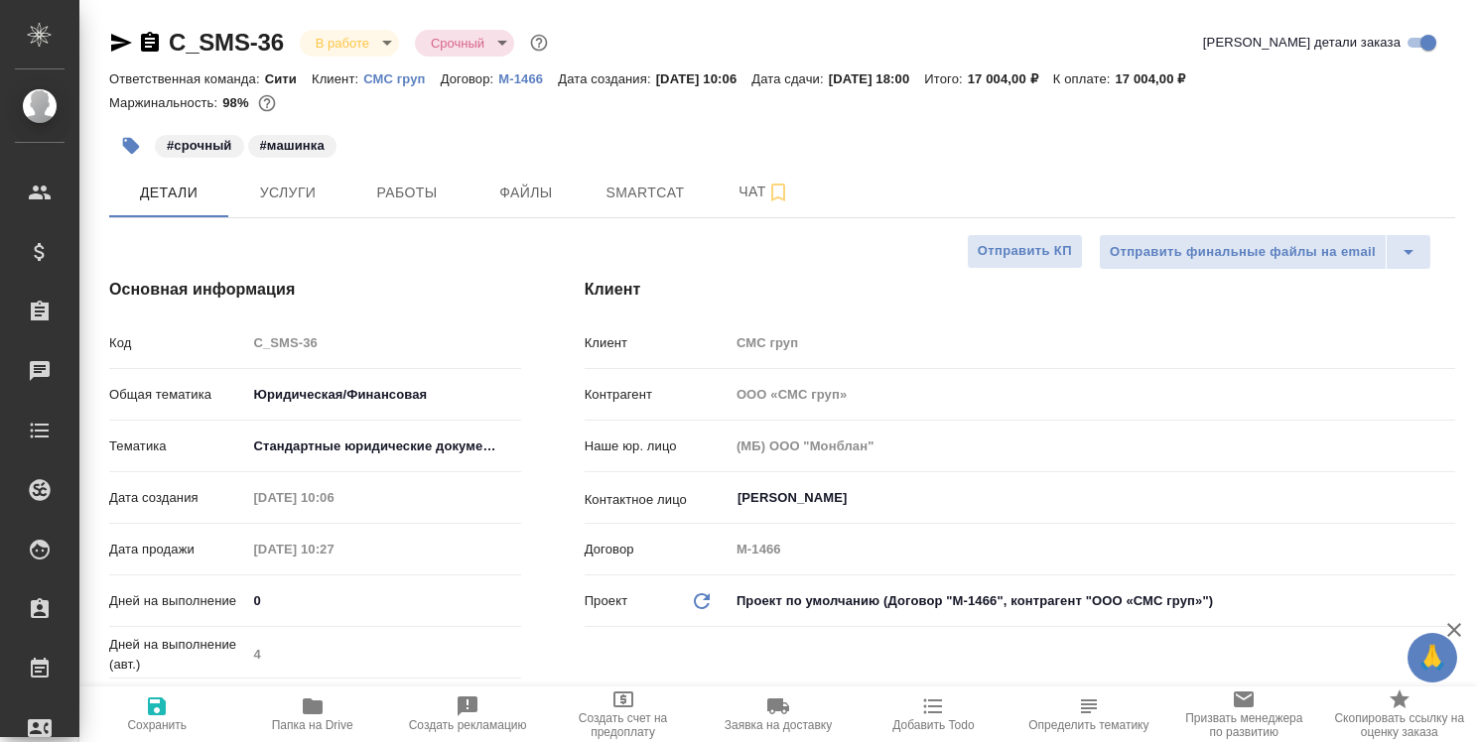
type textarea "x"
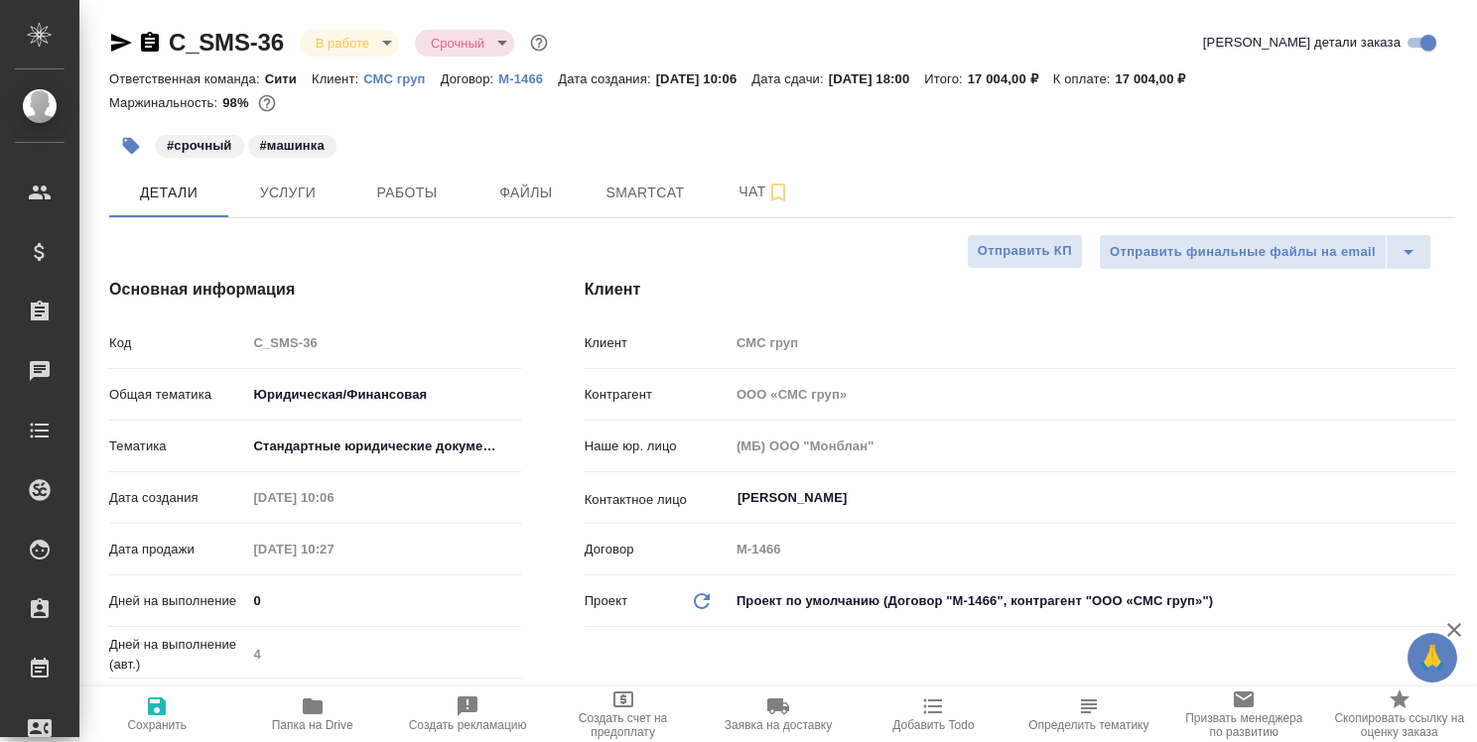
type textarea "x"
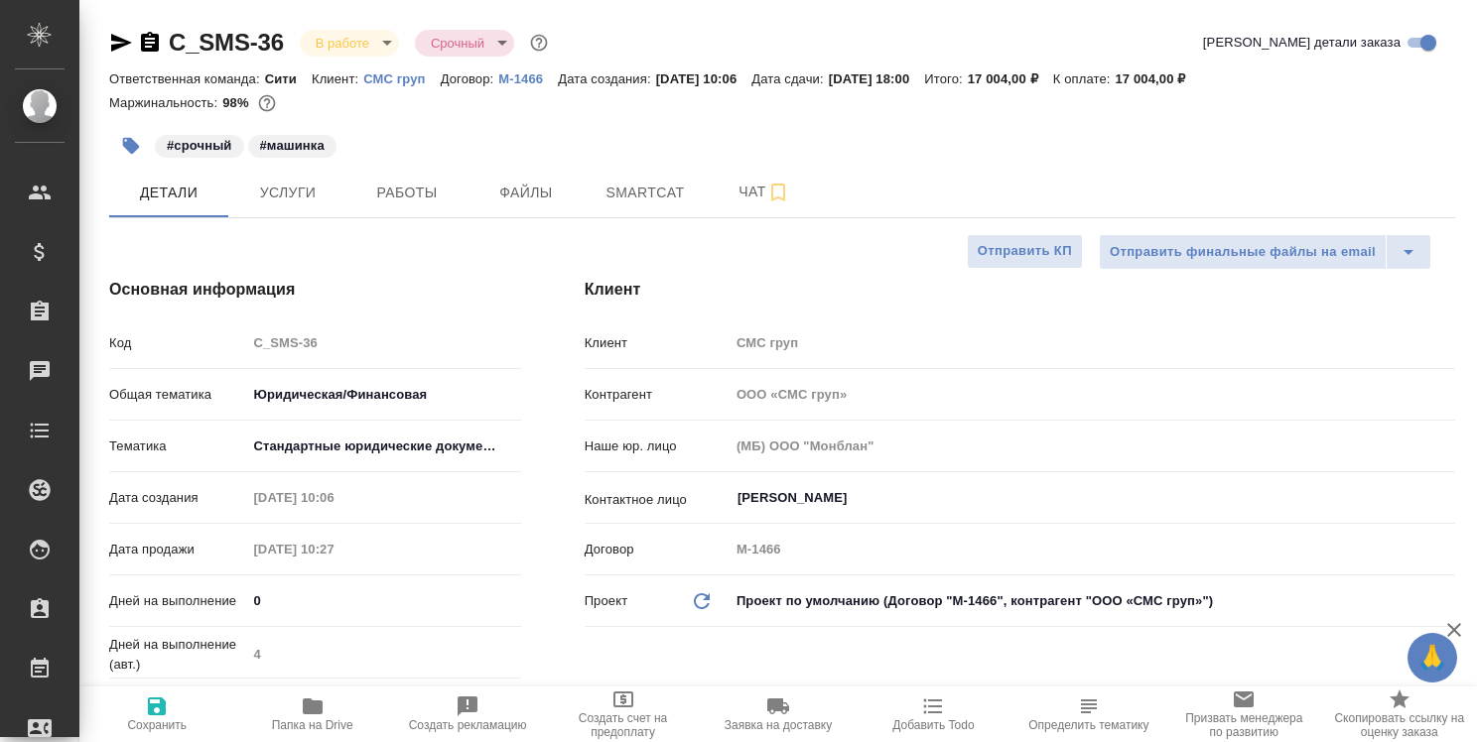
type textarea "x"
click at [667, 189] on span "Smartcat" at bounding box center [644, 193] width 95 height 25
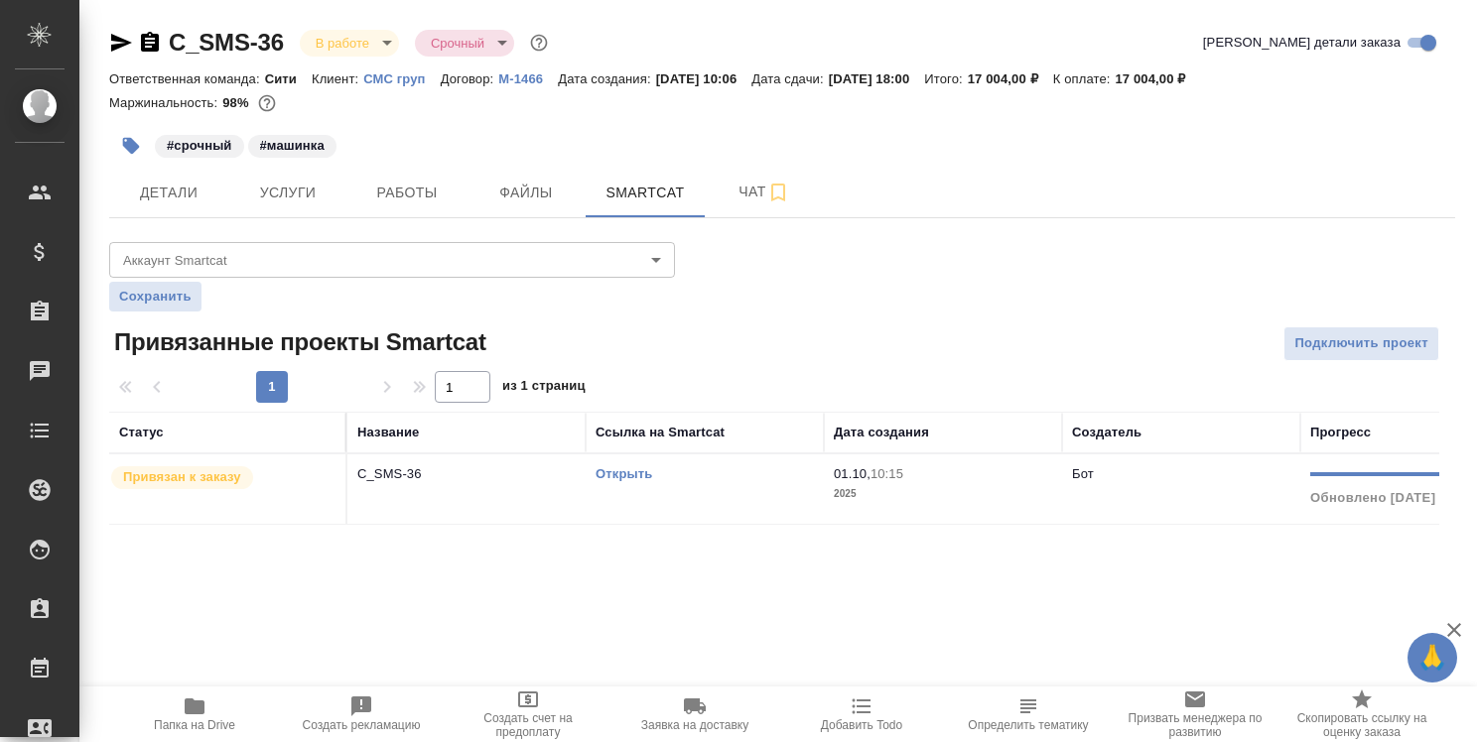
click at [640, 468] on link "Открыть" at bounding box center [623, 473] width 57 height 15
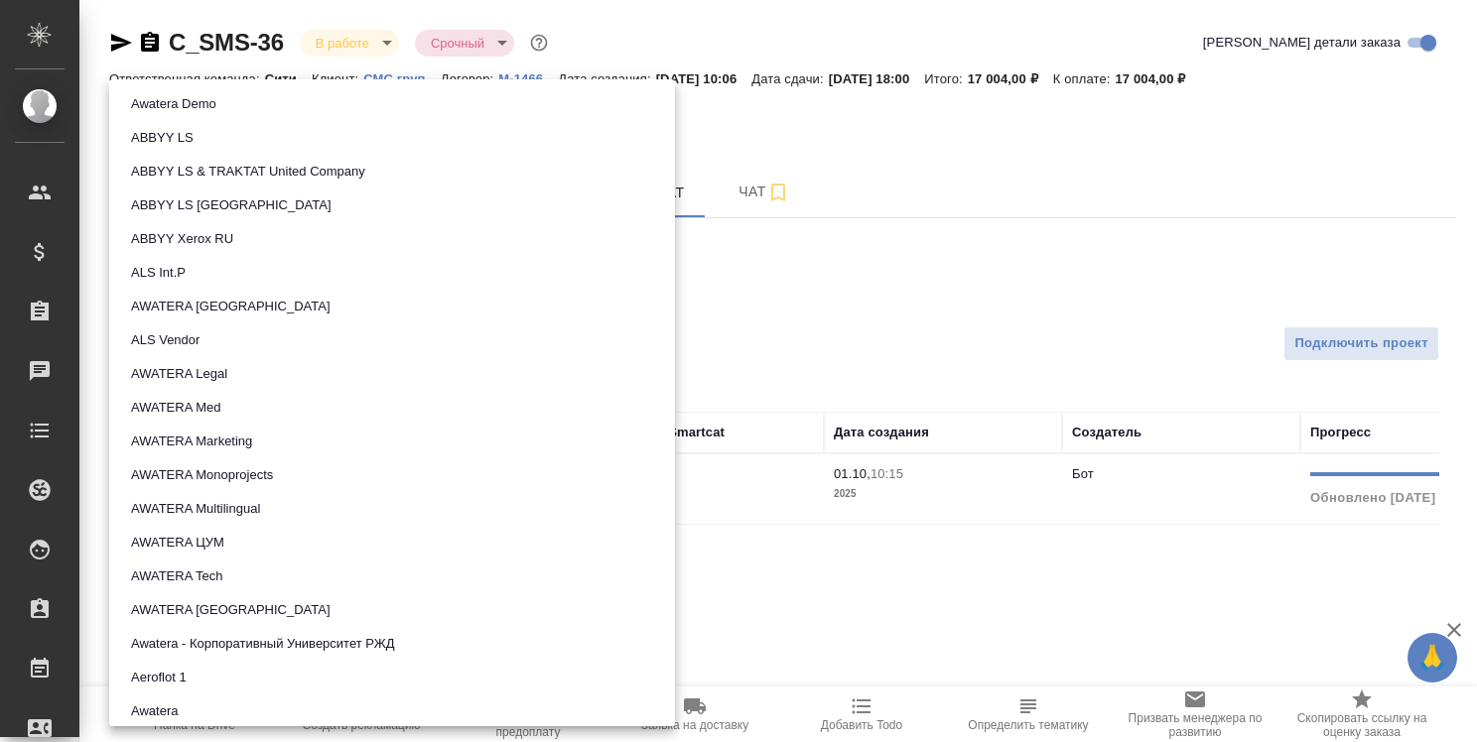
click at [657, 255] on body "🙏 .cls-1 fill:#fff; AWATERA Strelnikova Olga Клиенты Спецификации Заказы 0 Чаты…" at bounding box center [738, 371] width 1477 height 742
click at [897, 266] on div at bounding box center [738, 371] width 1477 height 742
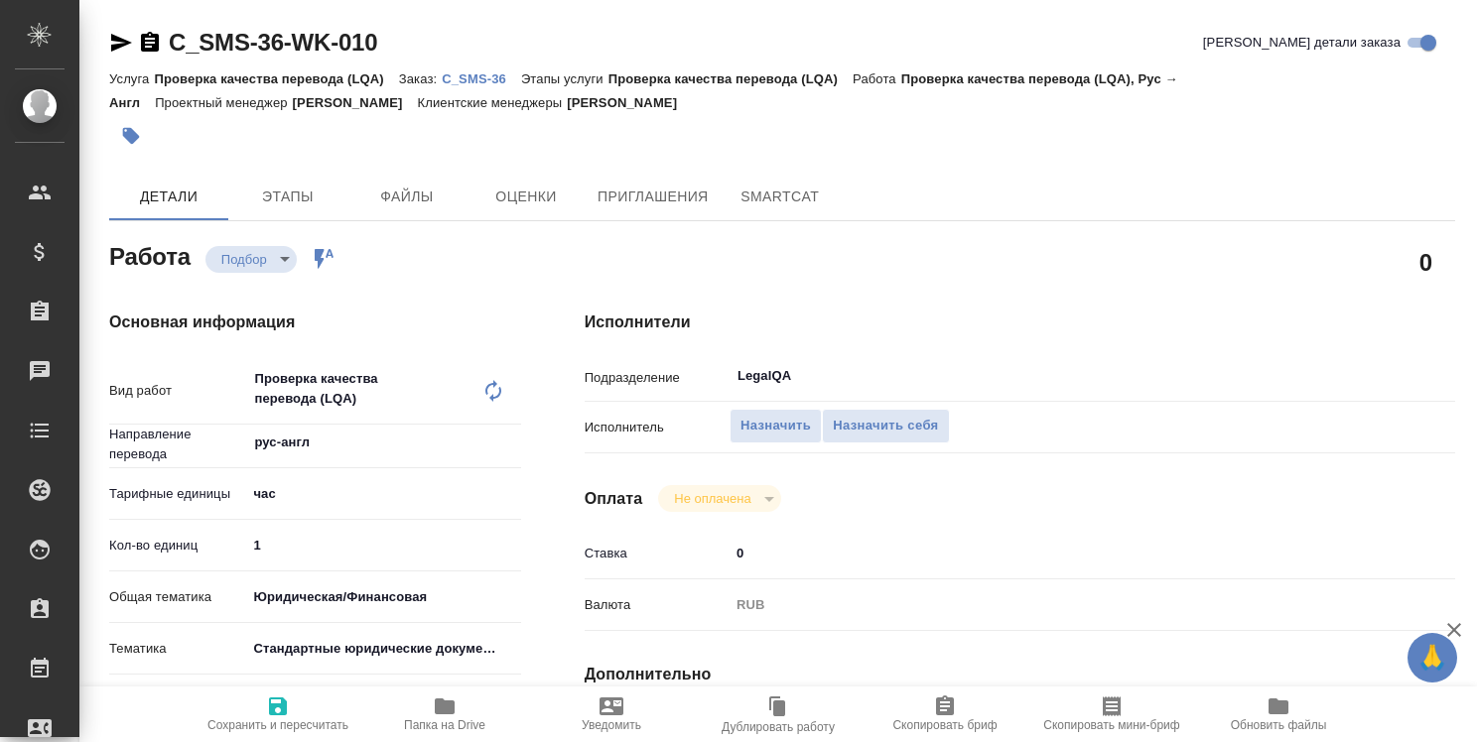
type textarea "x"
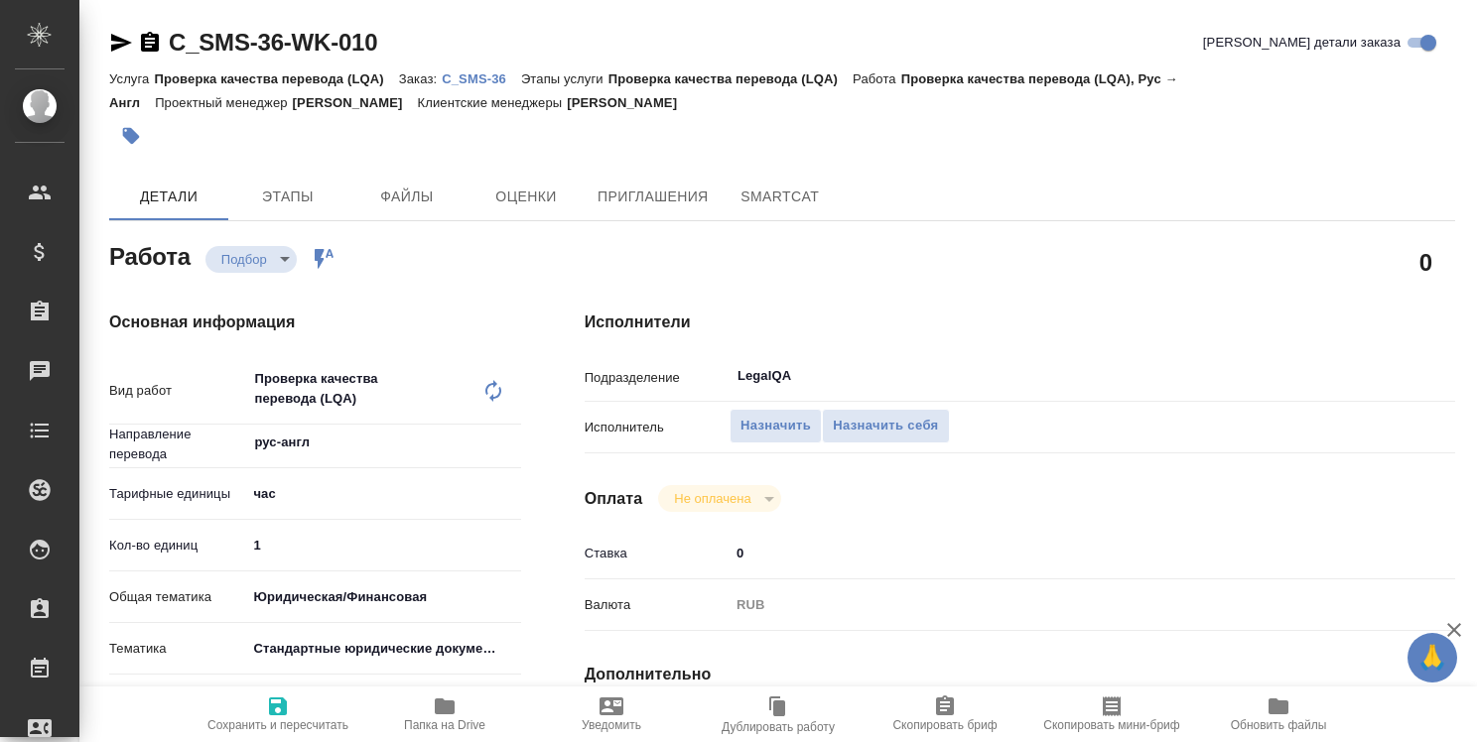
type textarea "x"
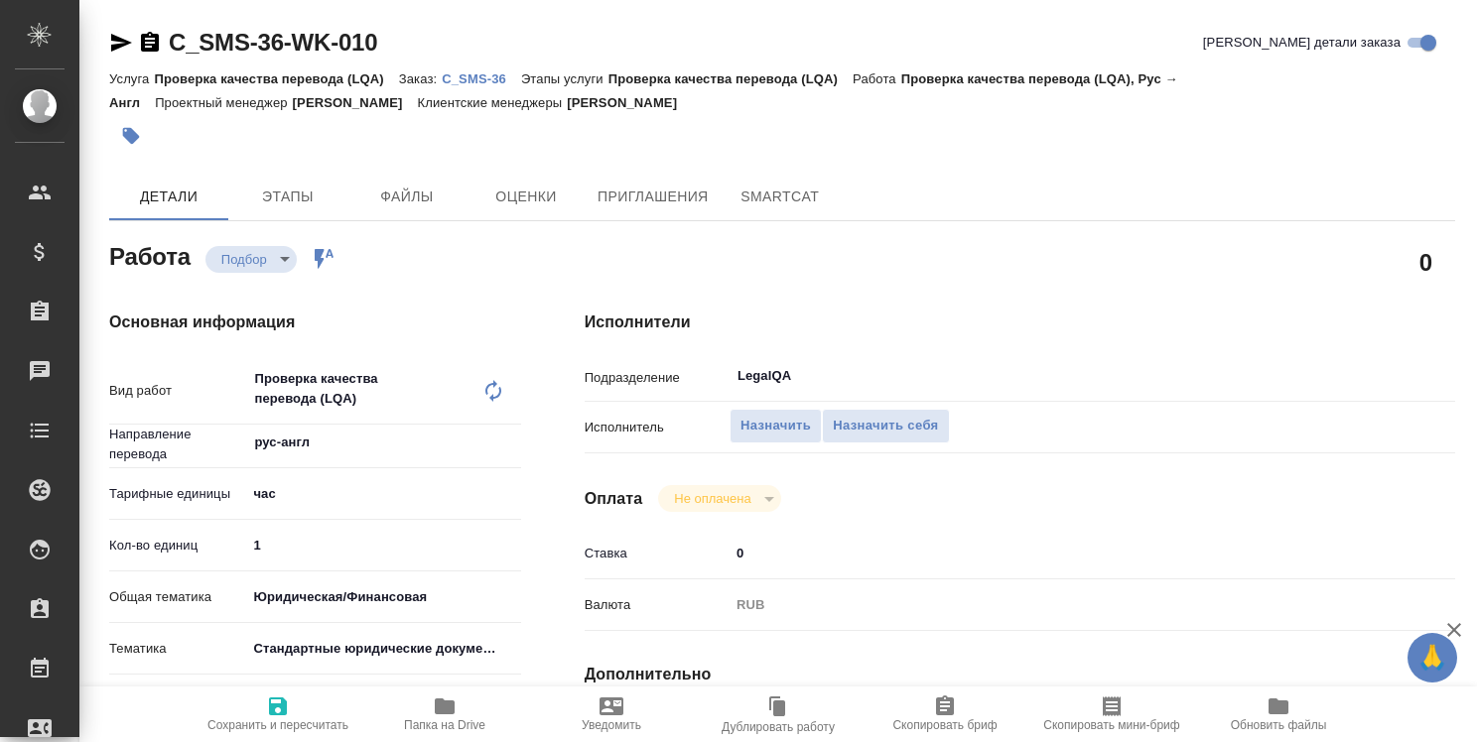
type textarea "x"
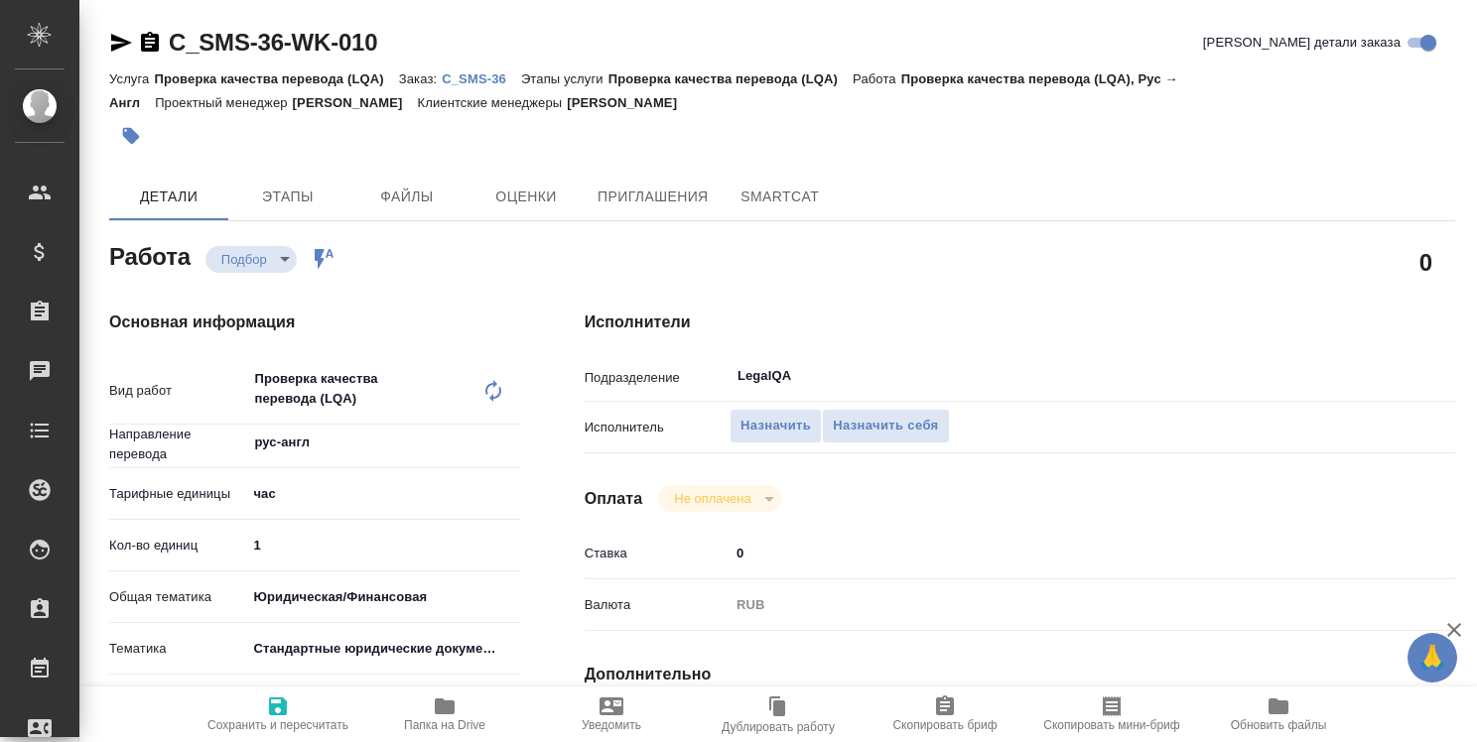
type textarea "x"
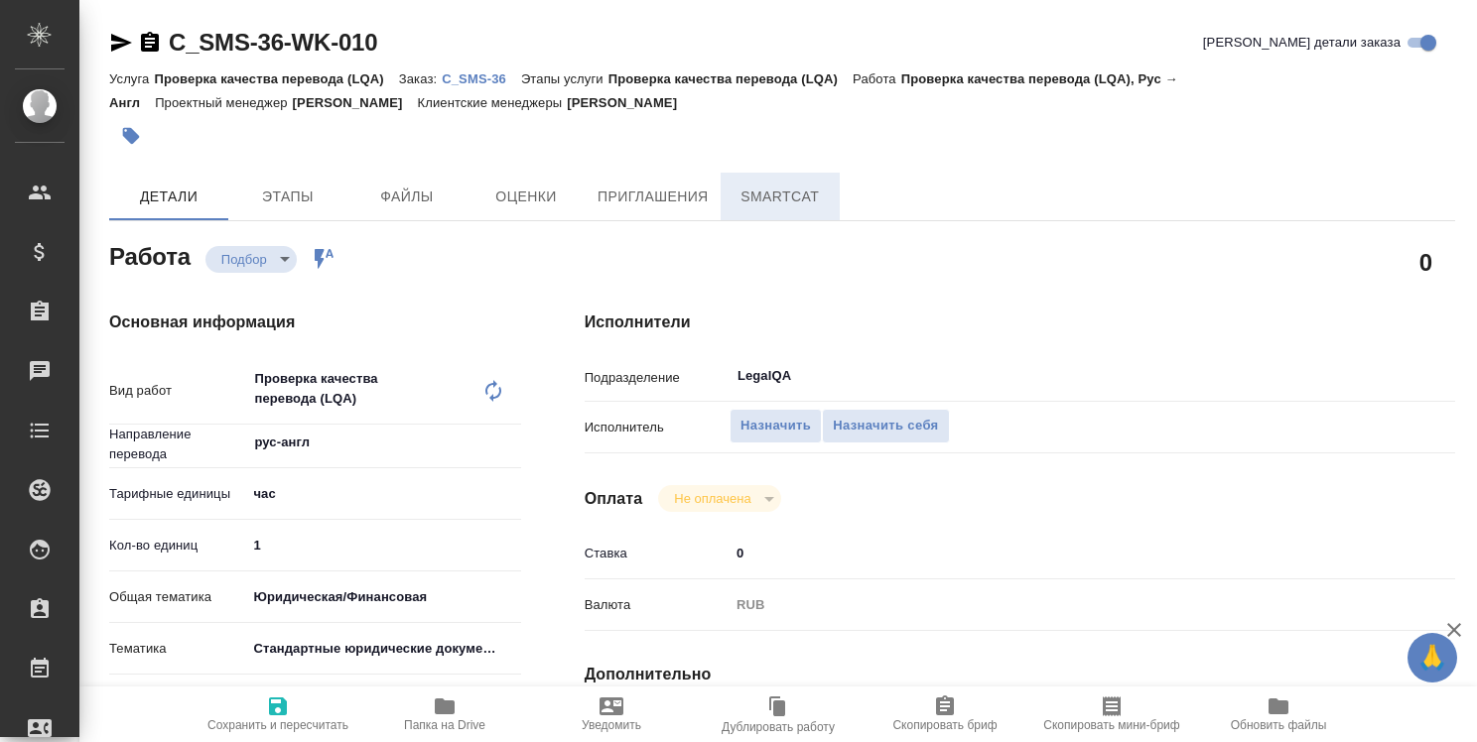
click at [793, 204] on span "SmartCat" at bounding box center [779, 197] width 95 height 25
type textarea "x"
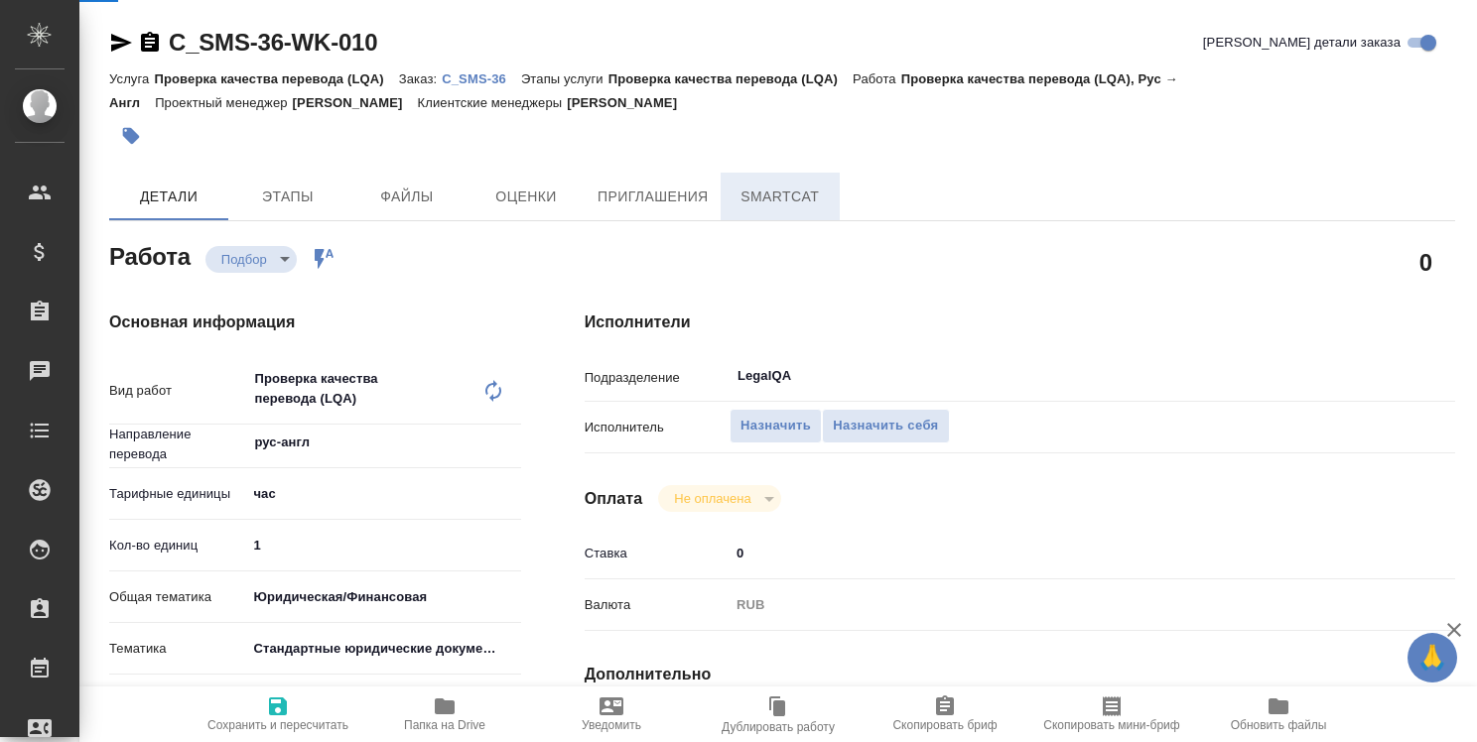
type textarea "x"
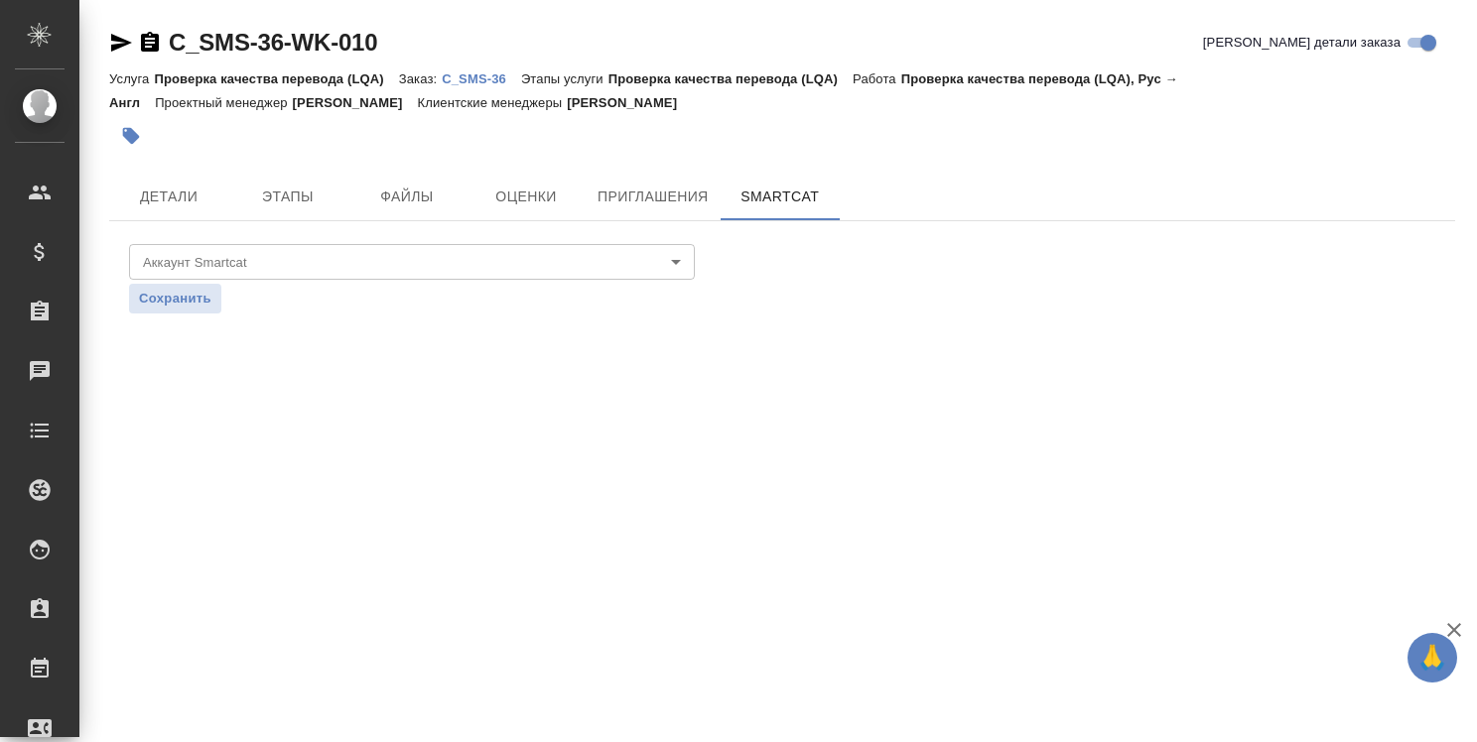
click at [491, 79] on p "C_SMS-36" at bounding box center [481, 78] width 79 height 15
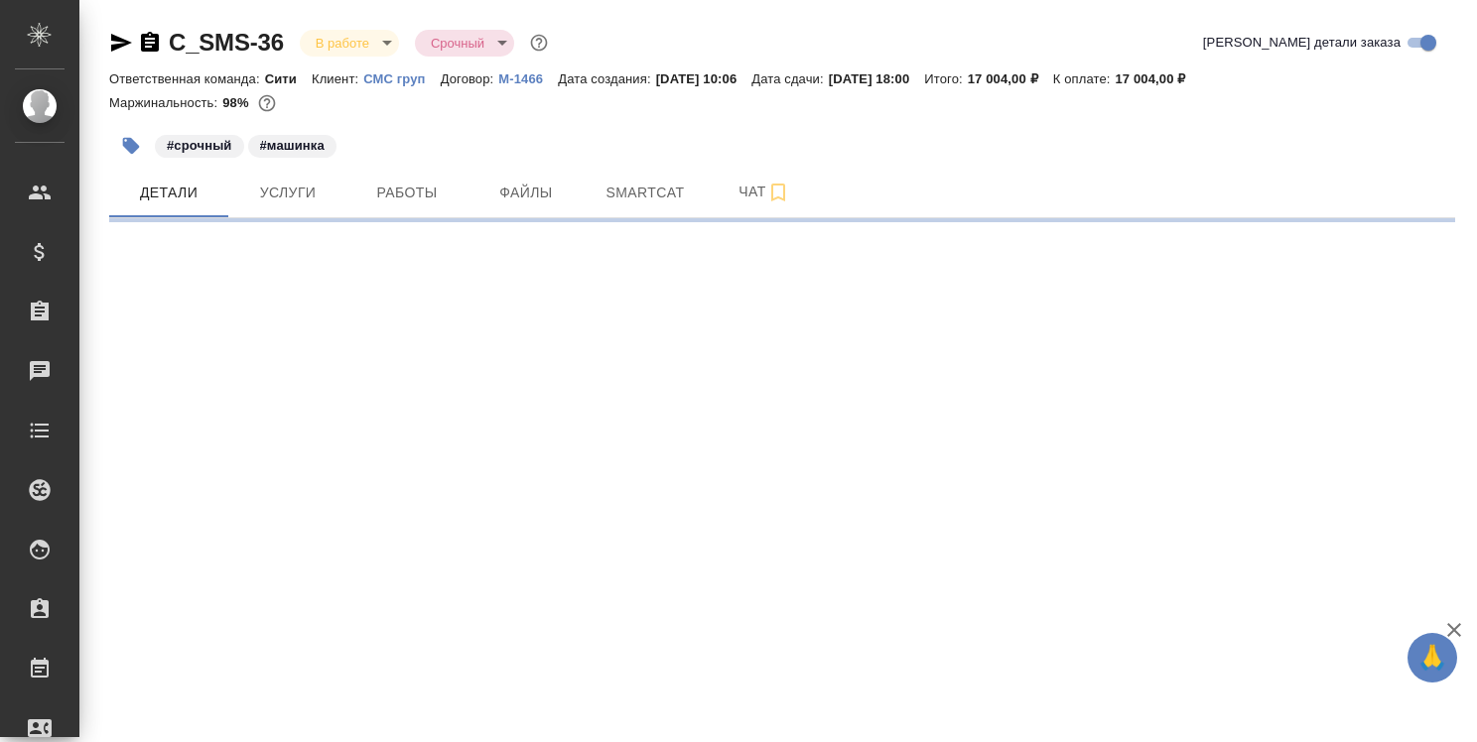
select select "RU"
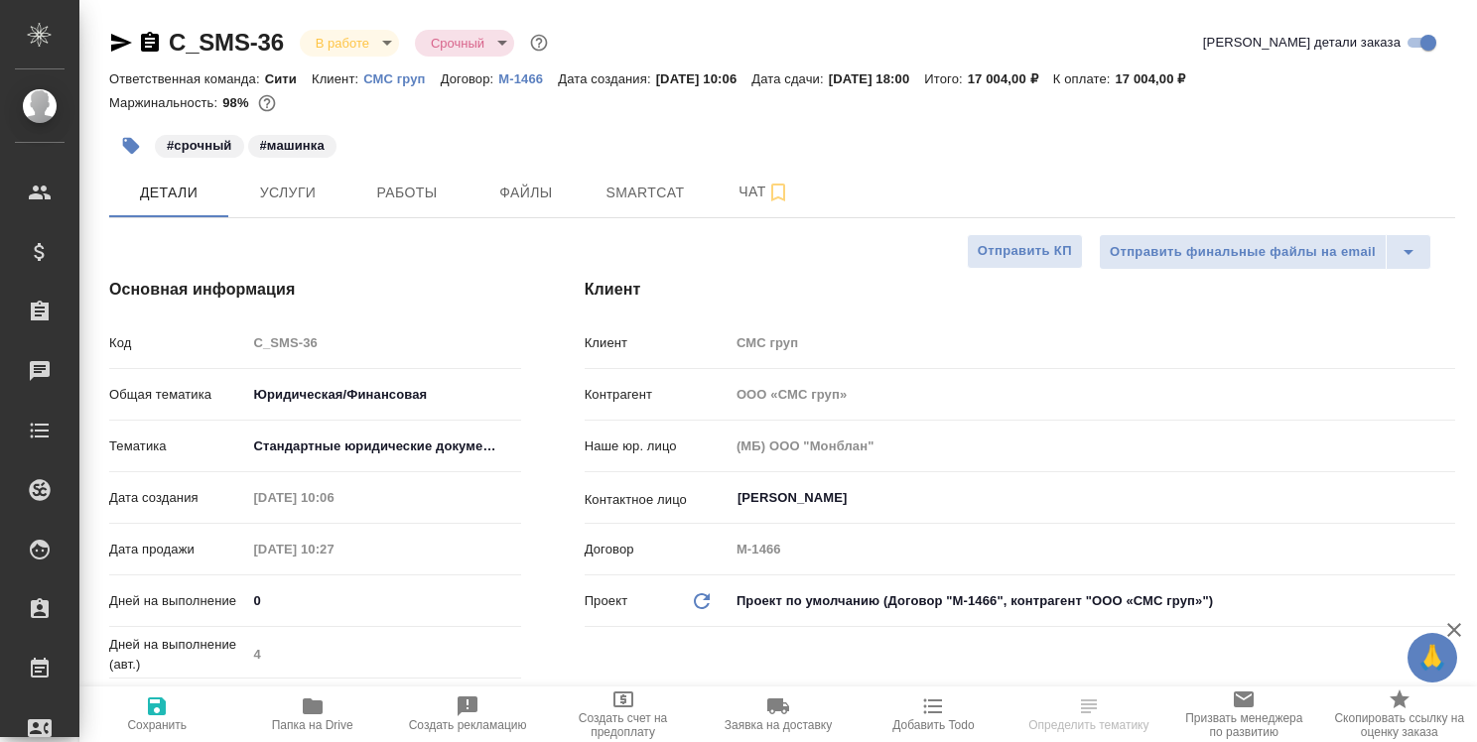
type textarea "x"
click at [678, 193] on span "Smartcat" at bounding box center [644, 193] width 95 height 25
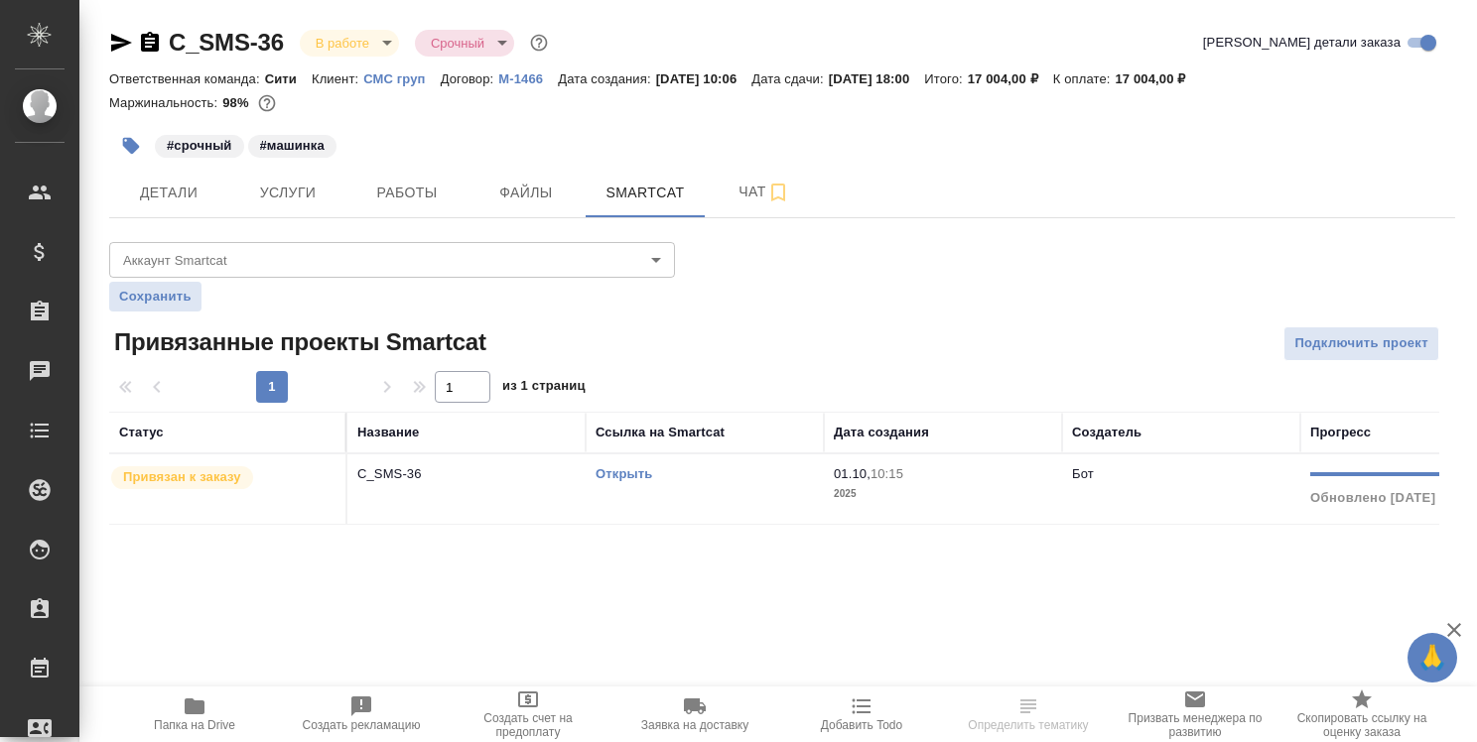
click at [615, 476] on link "Открыть" at bounding box center [623, 473] width 57 height 15
